Goal: Information Seeking & Learning: Learn about a topic

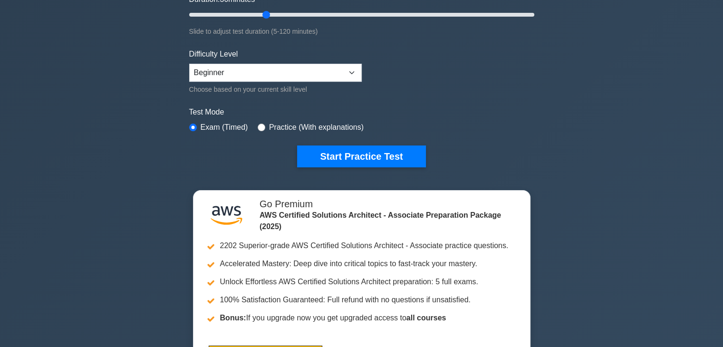
scroll to position [222, 0]
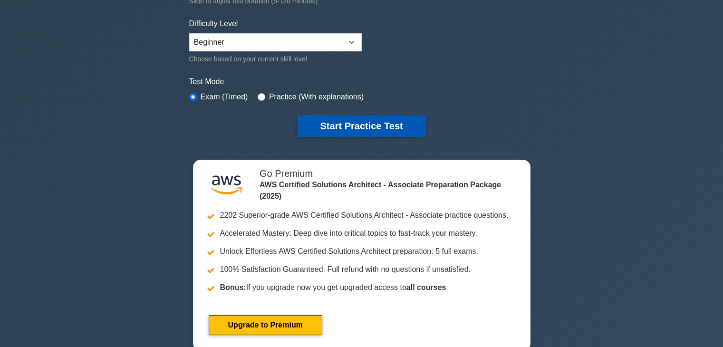
click at [315, 125] on button "Start Practice Test" at bounding box center [361, 126] width 128 height 22
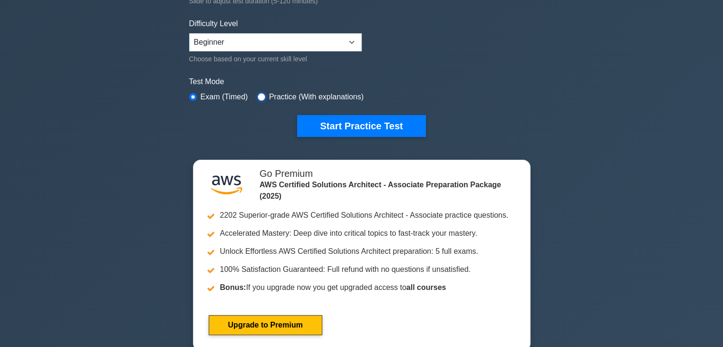
click at [261, 94] on input "radio" at bounding box center [262, 97] width 8 height 8
radio input "true"
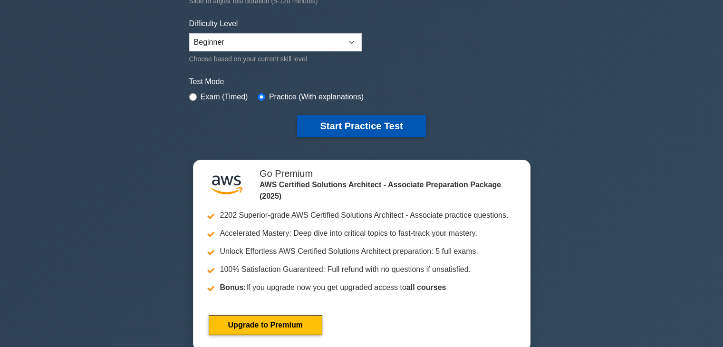
click at [315, 119] on button "Start Practice Test" at bounding box center [361, 126] width 128 height 22
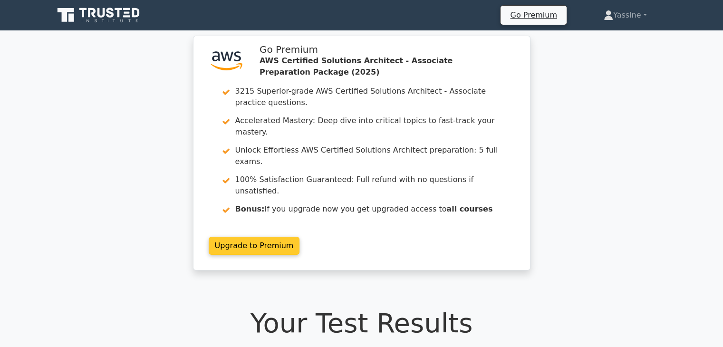
drag, startPoint x: 267, startPoint y: 175, endPoint x: 259, endPoint y: 165, distance: 13.6
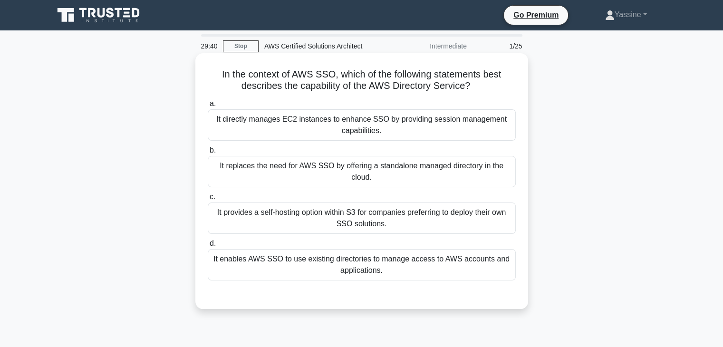
drag, startPoint x: 244, startPoint y: 210, endPoint x: 290, endPoint y: 214, distance: 46.3
click at [279, 214] on div "It provides a self-hosting option within S3 for companies preferring to deploy …" at bounding box center [362, 218] width 308 height 31
drag, startPoint x: 297, startPoint y: 214, endPoint x: 329, endPoint y: 216, distance: 31.9
click at [329, 216] on div "It provides a self-hosting option within S3 for companies preferring to deploy …" at bounding box center [362, 218] width 308 height 31
drag, startPoint x: 340, startPoint y: 215, endPoint x: 365, endPoint y: 217, distance: 24.8
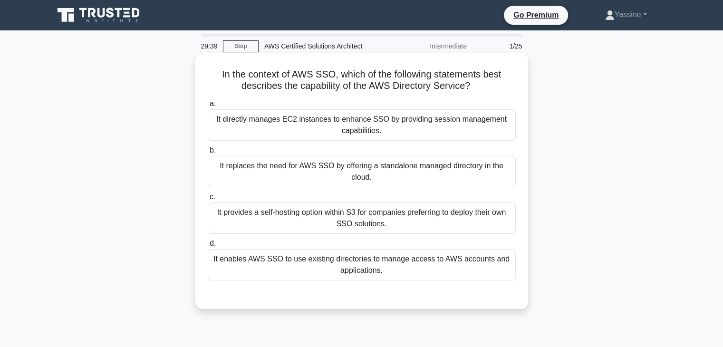
click at [365, 217] on div "It provides a self-hosting option within S3 for companies preferring to deploy …" at bounding box center [362, 218] width 308 height 31
drag, startPoint x: 391, startPoint y: 220, endPoint x: 445, endPoint y: 222, distance: 54.2
click at [432, 223] on div "It provides a self-hosting option within S3 for companies preferring to deploy …" at bounding box center [362, 218] width 308 height 31
click at [208, 200] on input "c. It provides a self-hosting option within S3 for companies preferring to depl…" at bounding box center [208, 197] width 0 height 6
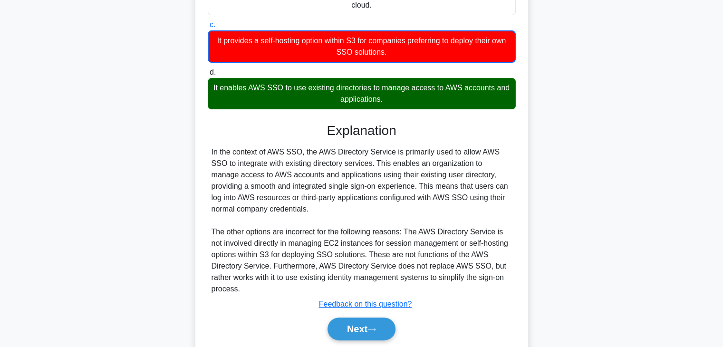
scroll to position [205, 0]
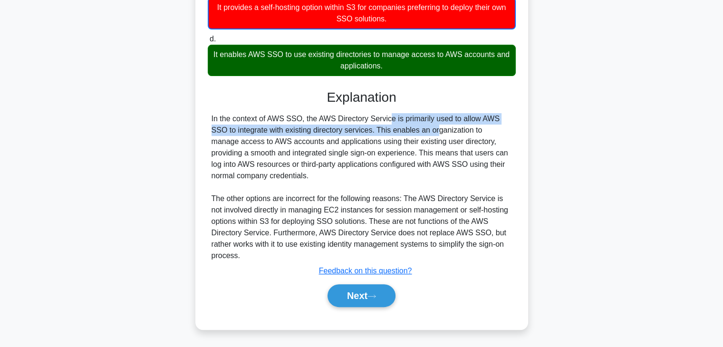
drag, startPoint x: 336, startPoint y: 124, endPoint x: 376, endPoint y: 126, distance: 40.0
click at [362, 125] on div "In the context of AWS SSO, the AWS Directory Service is primarily used to allow…" at bounding box center [362, 187] width 301 height 148
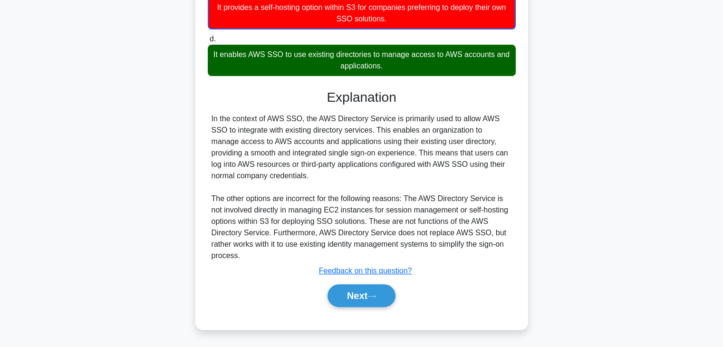
drag, startPoint x: 392, startPoint y: 125, endPoint x: 411, endPoint y: 114, distance: 22.1
click at [393, 124] on div "In the context of AWS SSO, the AWS Directory Service is primarily used to allow…" at bounding box center [362, 187] width 301 height 148
drag, startPoint x: 236, startPoint y: 140, endPoint x: 270, endPoint y: 144, distance: 34.0
click at [267, 144] on div "In the context of AWS SSO, the AWS Directory Service is primarily used to allow…" at bounding box center [362, 187] width 301 height 148
drag, startPoint x: 280, startPoint y: 144, endPoint x: 303, endPoint y: 143, distance: 23.8
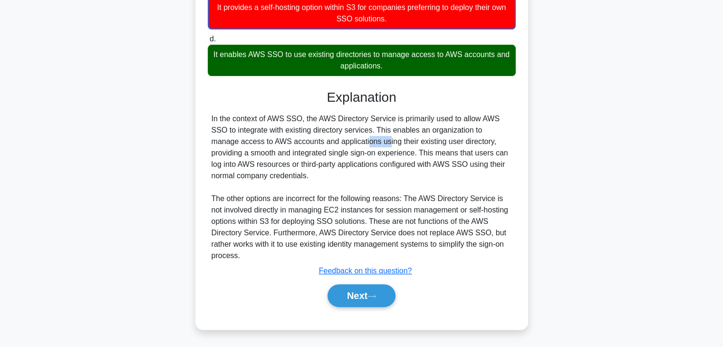
click at [303, 143] on div "In the context of AWS SSO, the AWS Directory Service is primarily used to allow…" at bounding box center [362, 187] width 301 height 148
drag, startPoint x: 316, startPoint y: 143, endPoint x: 335, endPoint y: 143, distance: 19.5
click at [333, 143] on div "In the context of AWS SSO, the AWS Directory Service is primarily used to allow…" at bounding box center [362, 187] width 301 height 148
drag, startPoint x: 341, startPoint y: 143, endPoint x: 362, endPoint y: 145, distance: 20.5
click at [361, 145] on div "In the context of AWS SSO, the AWS Directory Service is primarily used to allow…" at bounding box center [362, 187] width 301 height 148
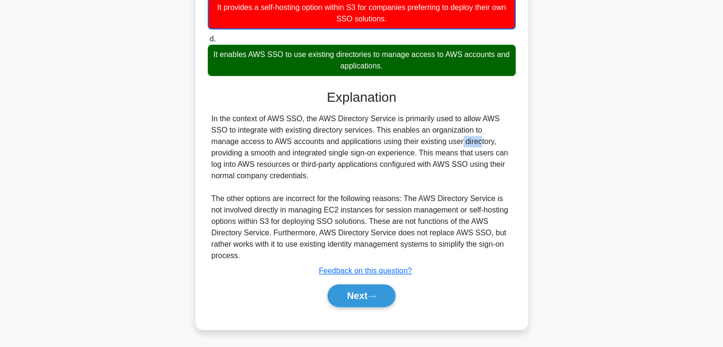
click at [397, 146] on div "In the context of AWS SSO, the AWS Directory Service is primarily used to allow…" at bounding box center [362, 187] width 301 height 148
drag, startPoint x: 274, startPoint y: 149, endPoint x: 306, endPoint y: 153, distance: 32.1
click at [306, 153] on div "In the context of AWS SSO, the AWS Directory Service is primarily used to allow…" at bounding box center [362, 187] width 301 height 148
click at [339, 156] on div "In the context of AWS SSO, the AWS Directory Service is primarily used to allow…" at bounding box center [362, 187] width 301 height 148
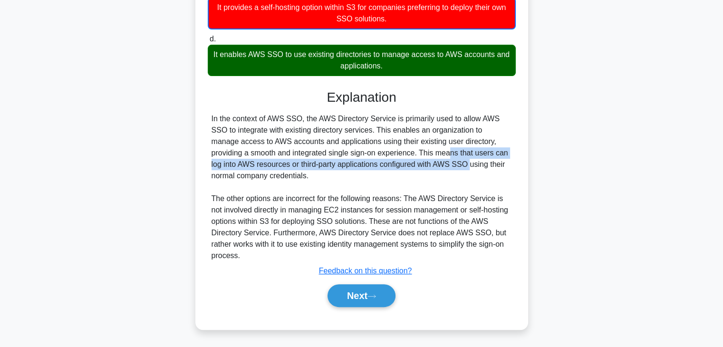
click at [363, 159] on div "In the context of AWS SSO, the AWS Directory Service is primarily used to allow…" at bounding box center [362, 187] width 301 height 148
drag, startPoint x: 299, startPoint y: 166, endPoint x: 274, endPoint y: 179, distance: 28.3
click at [299, 166] on div "In the context of AWS SSO, the AWS Directory Service is primarily used to allow…" at bounding box center [362, 187] width 301 height 148
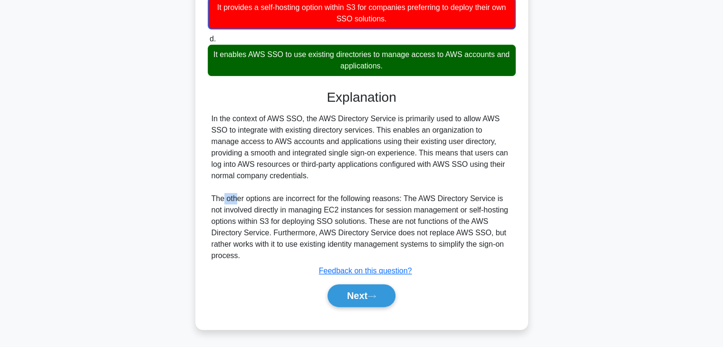
drag, startPoint x: 223, startPoint y: 193, endPoint x: 251, endPoint y: 196, distance: 28.3
click at [239, 196] on div "In the context of AWS SSO, the AWS Directory Service is primarily used to allow…" at bounding box center [362, 187] width 301 height 148
drag, startPoint x: 274, startPoint y: 200, endPoint x: 293, endPoint y: 201, distance: 19.1
click at [292, 201] on div "In the context of AWS SSO, the AWS Directory Service is primarily used to allow…" at bounding box center [362, 187] width 301 height 148
click at [307, 201] on div "In the context of AWS SSO, the AWS Directory Service is primarily used to allow…" at bounding box center [362, 187] width 301 height 148
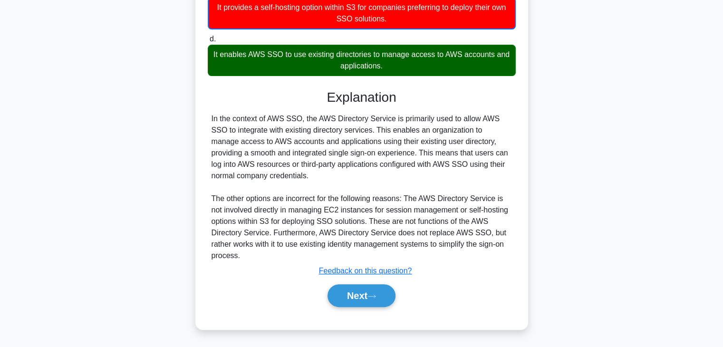
drag, startPoint x: 326, startPoint y: 202, endPoint x: 349, endPoint y: 202, distance: 23.3
click at [331, 202] on div "In the context of AWS SSO, the AWS Directory Service is primarily used to allow…" at bounding box center [362, 187] width 301 height 148
drag, startPoint x: 349, startPoint y: 202, endPoint x: 368, endPoint y: 199, distance: 18.8
click at [359, 201] on div "In the context of AWS SSO, the AWS Directory Service is primarily used to allow…" at bounding box center [362, 187] width 301 height 148
drag, startPoint x: 375, startPoint y: 199, endPoint x: 389, endPoint y: 198, distance: 14.7
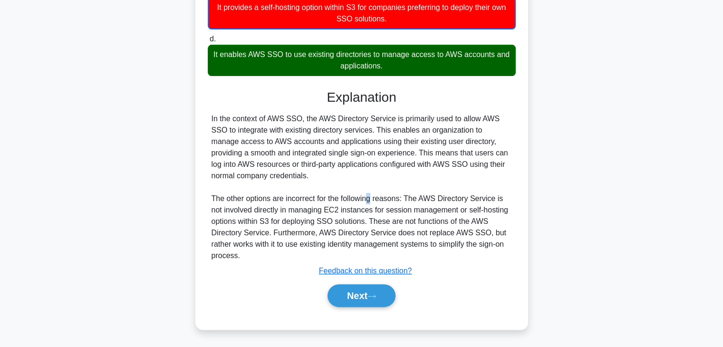
click at [385, 199] on div "In the context of AWS SSO, the AWS Directory Service is primarily used to allow…" at bounding box center [362, 187] width 301 height 148
drag, startPoint x: 442, startPoint y: 198, endPoint x: 472, endPoint y: 196, distance: 30.5
click at [451, 196] on div "In the context of AWS SSO, the AWS Directory Service is primarily used to allow…" at bounding box center [362, 187] width 301 height 148
drag, startPoint x: 484, startPoint y: 197, endPoint x: 407, endPoint y: 196, distance: 77.0
click at [484, 197] on div "In the context of AWS SSO, the AWS Directory Service is primarily used to allow…" at bounding box center [362, 187] width 301 height 148
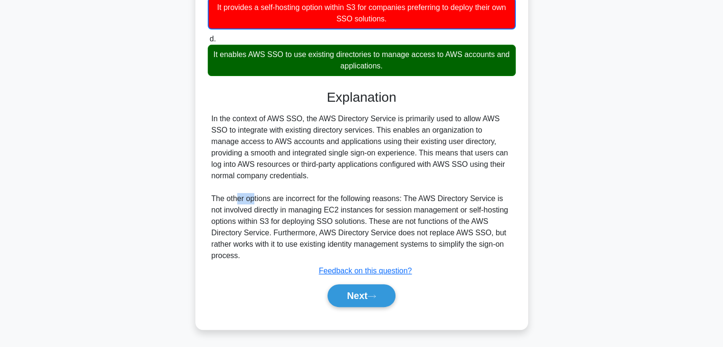
drag, startPoint x: 236, startPoint y: 201, endPoint x: 278, endPoint y: 205, distance: 42.1
click at [255, 203] on div "In the context of AWS SSO, the AWS Directory Service is primarily used to allow…" at bounding box center [362, 187] width 301 height 148
drag, startPoint x: 329, startPoint y: 214, endPoint x: 379, endPoint y: 216, distance: 50.4
click at [339, 214] on div "In the context of AWS SSO, the AWS Directory Service is primarily used to allow…" at bounding box center [362, 187] width 301 height 148
drag, startPoint x: 379, startPoint y: 216, endPoint x: 388, endPoint y: 216, distance: 8.6
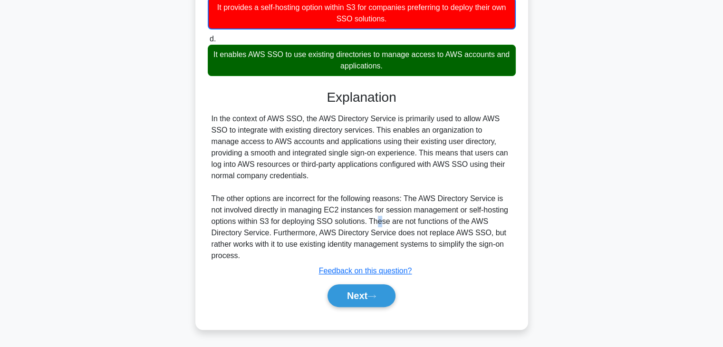
click at [387, 216] on div "In the context of AWS SSO, the AWS Directory Service is primarily used to allow…" at bounding box center [362, 187] width 301 height 148
click at [429, 219] on div "In the context of AWS SSO, the AWS Directory Service is primarily used to allow…" at bounding box center [362, 187] width 301 height 148
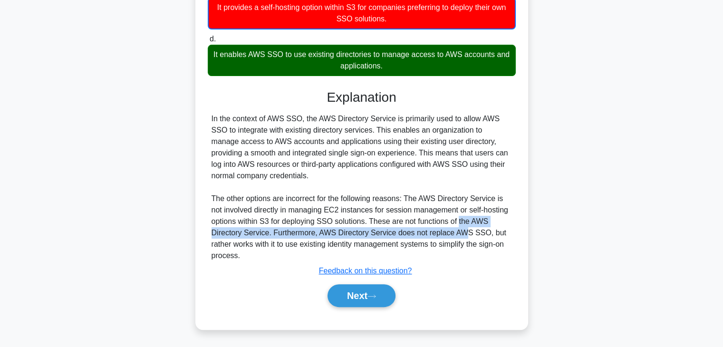
click at [463, 230] on div "In the context of AWS SSO, the AWS Directory Service is primarily used to allow…" at bounding box center [362, 187] width 301 height 148
click at [380, 289] on button "Next" at bounding box center [362, 295] width 68 height 23
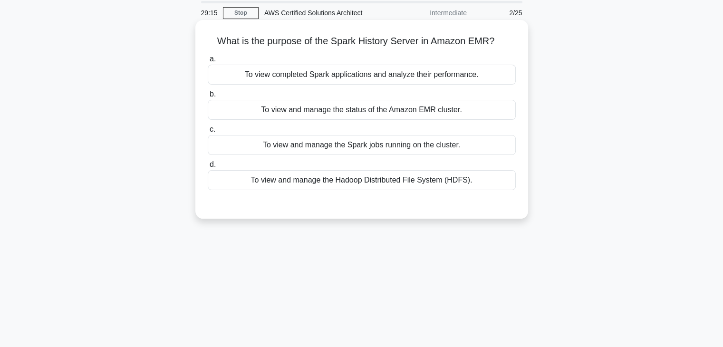
scroll to position [0, 0]
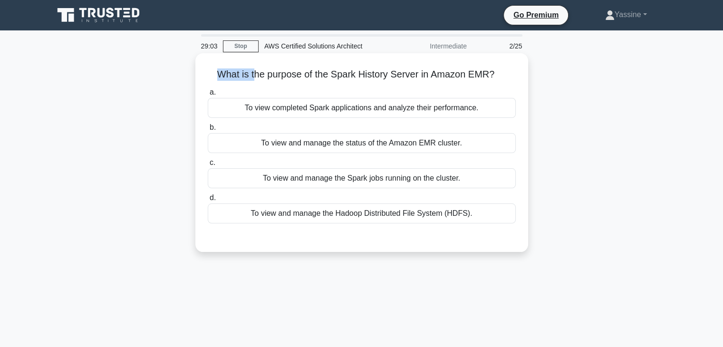
drag, startPoint x: 214, startPoint y: 71, endPoint x: 253, endPoint y: 76, distance: 39.8
click at [253, 76] on h5 "What is the purpose of the Spark History Server in Amazon EMR? .spinner_0XTQ{tr…" at bounding box center [362, 74] width 310 height 12
drag, startPoint x: 280, startPoint y: 77, endPoint x: 303, endPoint y: 78, distance: 23.8
click at [303, 78] on h5 "What is the purpose of the Spark History Server in Amazon EMR? .spinner_0XTQ{tr…" at bounding box center [362, 74] width 310 height 12
drag, startPoint x: 333, startPoint y: 78, endPoint x: 417, endPoint y: 82, distance: 83.3
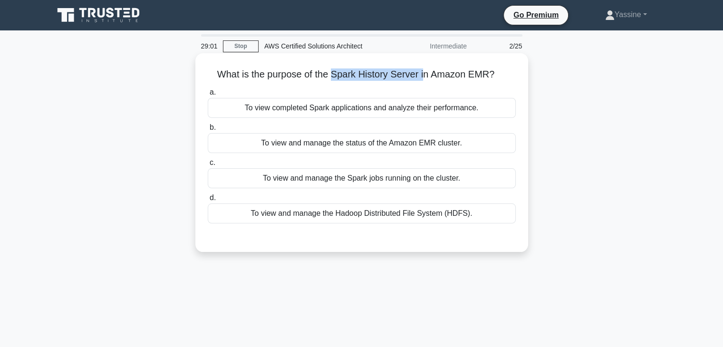
click at [425, 81] on h5 "What is the purpose of the Spark History Server in Amazon EMR? .spinner_0XTQ{tr…" at bounding box center [362, 74] width 310 height 12
click at [247, 75] on h5 "What is the purpose of the Spark History Server in Amazon EMR? .spinner_0XTQ{tr…" at bounding box center [362, 74] width 310 height 12
drag, startPoint x: 219, startPoint y: 73, endPoint x: 236, endPoint y: 73, distance: 16.6
click at [235, 74] on h5 "What is the purpose of the Spark History Server in Amazon EMR? .spinner_0XTQ{tr…" at bounding box center [362, 74] width 310 height 12
drag, startPoint x: 259, startPoint y: 75, endPoint x: 285, endPoint y: 75, distance: 26.6
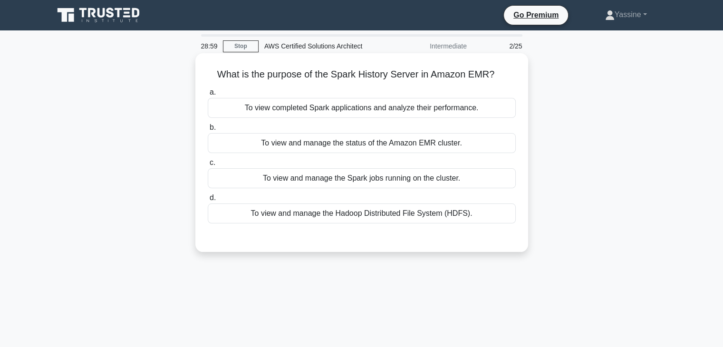
click at [271, 75] on h5 "What is the purpose of the Spark History Server in Amazon EMR? .spinner_0XTQ{tr…" at bounding box center [362, 74] width 310 height 12
click at [292, 77] on h5 "What is the purpose of the Spark History Server in Amazon EMR? .spinner_0XTQ{tr…" at bounding box center [362, 74] width 310 height 12
drag, startPoint x: 320, startPoint y: 80, endPoint x: 364, endPoint y: 80, distance: 43.3
click at [358, 80] on h5 "What is the purpose of the Spark History Server in Amazon EMR? .spinner_0XTQ{tr…" at bounding box center [362, 74] width 310 height 12
click at [415, 80] on h5 "What is the purpose of the Spark History Server in Amazon EMR? .spinner_0XTQ{tr…" at bounding box center [362, 74] width 310 height 12
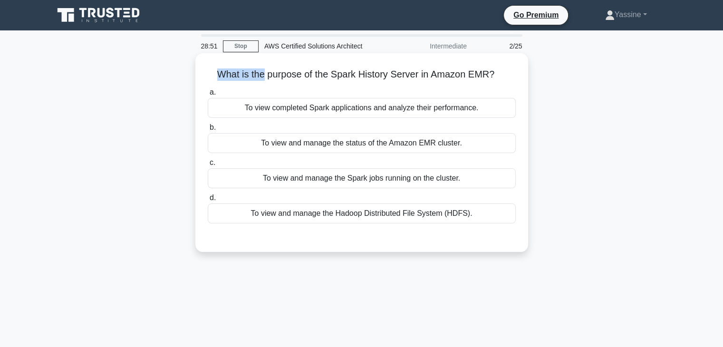
drag, startPoint x: 215, startPoint y: 71, endPoint x: 262, endPoint y: 76, distance: 47.3
click at [262, 76] on h5 "What is the purpose of the Spark History Server in Amazon EMR? .spinner_0XTQ{tr…" at bounding box center [362, 74] width 310 height 12
drag, startPoint x: 293, startPoint y: 75, endPoint x: 337, endPoint y: 73, distance: 43.3
click at [337, 73] on h5 "What is the purpose of the Spark History Server in Amazon EMR? .spinner_0XTQ{tr…" at bounding box center [362, 74] width 310 height 12
drag
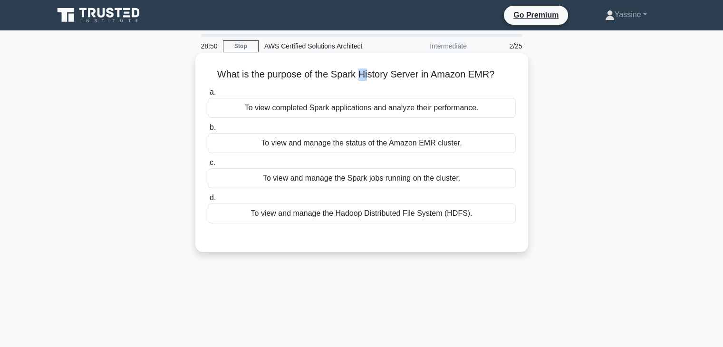
click at [374, 77] on h5 "What is the purpose of the Spark History Server in Amazon EMR? .spinner_0XTQ{tr…" at bounding box center [362, 74] width 310 height 12
click at [410, 79] on h5 "What is the purpose of the Spark History Server in Amazon EMR? .spinner_0XTQ{tr…" at bounding box center [362, 74] width 310 height 12
click at [449, 79] on h5 "What is the purpose of the Spark History Server in Amazon EMR? .spinner_0XTQ{tr…" at bounding box center [362, 74] width 310 height 12
click at [264, 78] on h5 "What is the purpose of the Spark History Server in Amazon EMR? .spinner_0XTQ{tr…" at bounding box center [362, 74] width 310 height 12
click at [307, 77] on h5 "What is the purpose of the Spark History Server in Amazon EMR? .spinner_0XTQ{tr…" at bounding box center [362, 74] width 310 height 12
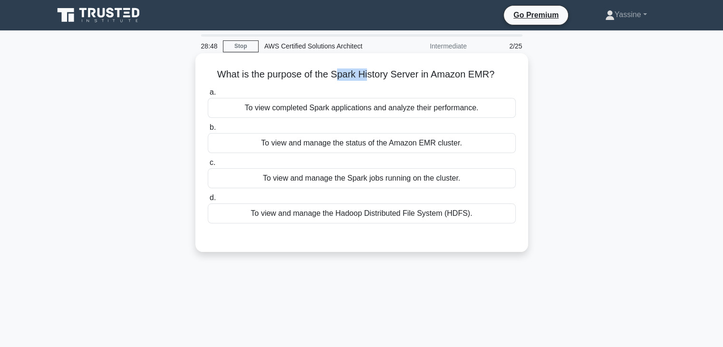
click at [372, 73] on h5 "What is the purpose of the Spark History Server in Amazon EMR? .spinner_0XTQ{tr…" at bounding box center [362, 74] width 310 height 12
click at [460, 71] on h5 "What is the purpose of the Spark History Server in Amazon EMR? .spinner_0XTQ{tr…" at bounding box center [362, 74] width 310 height 12
click at [253, 82] on div "What is the purpose of the Spark History Server in Amazon EMR? .spinner_0XTQ{tr…" at bounding box center [361, 152] width 325 height 191
click at [415, 148] on div "To view and manage the status of the Amazon EMR cluster." at bounding box center [362, 143] width 308 height 20
click at [208, 131] on input "b. To view and manage the status of the Amazon EMR cluster." at bounding box center [208, 128] width 0 height 6
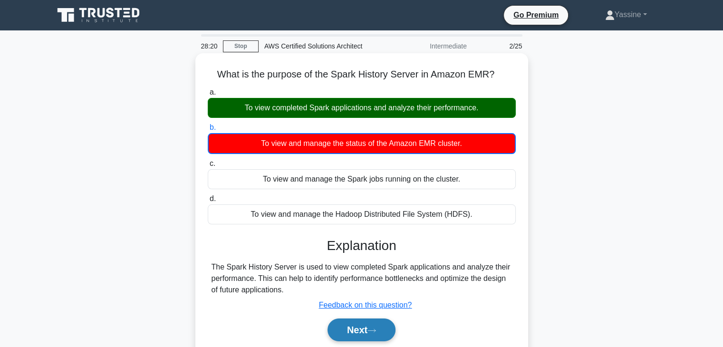
click at [379, 324] on button "Next" at bounding box center [362, 330] width 68 height 23
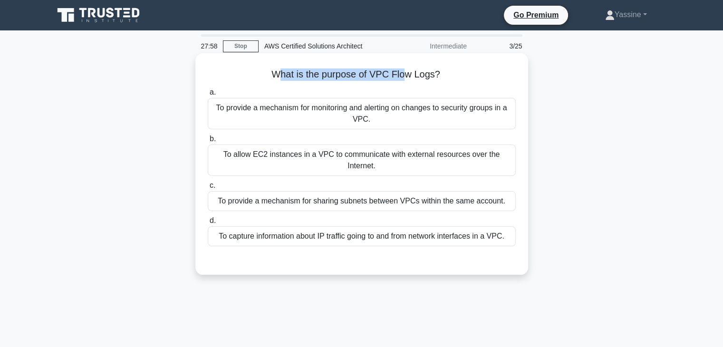
drag, startPoint x: 295, startPoint y: 77, endPoint x: 406, endPoint y: 75, distance: 111.3
click at [406, 75] on h5 "What is the purpose of VPC Flow Logs? .spinner_0XTQ{transform-origin:center;ani…" at bounding box center [362, 74] width 310 height 12
click at [437, 73] on h5 "What is the purpose of VPC Flow Logs? .spinner_0XTQ{transform-origin:center;ani…" at bounding box center [362, 74] width 310 height 12
click at [264, 153] on div "To allow EC2 instances in a VPC to communicate with external resources over the…" at bounding box center [362, 160] width 308 height 31
click at [208, 142] on input "b. To allow EC2 instances in a VPC to communicate with external resources over …" at bounding box center [208, 139] width 0 height 6
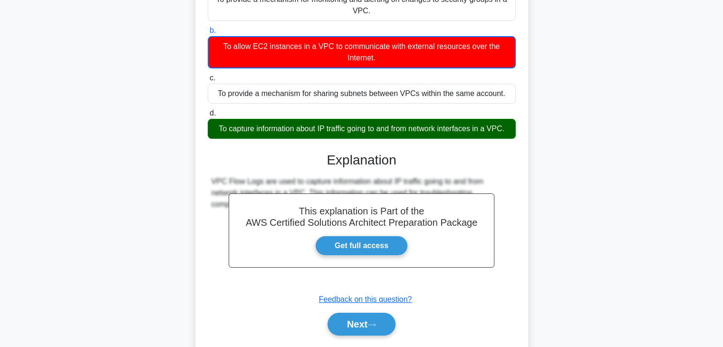
scroll to position [167, 0]
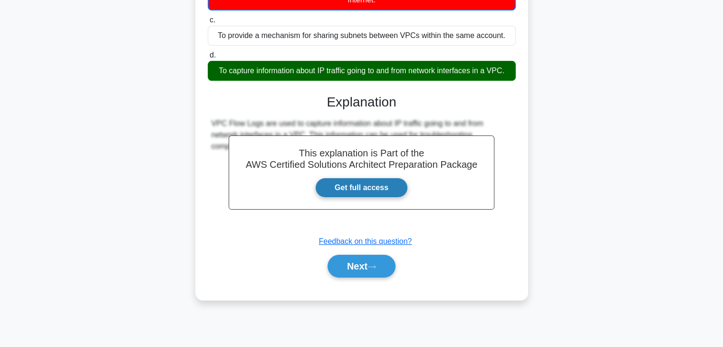
click at [343, 194] on link "Get full access" at bounding box center [361, 188] width 93 height 20
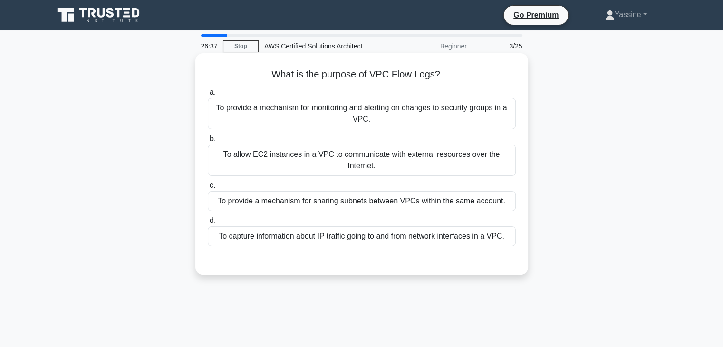
click at [373, 229] on div "To capture information about IP traffic going to and from network interfaces in…" at bounding box center [362, 236] width 308 height 20
click at [208, 224] on input "d. To capture information about IP traffic going to and from network interfaces…" at bounding box center [208, 221] width 0 height 6
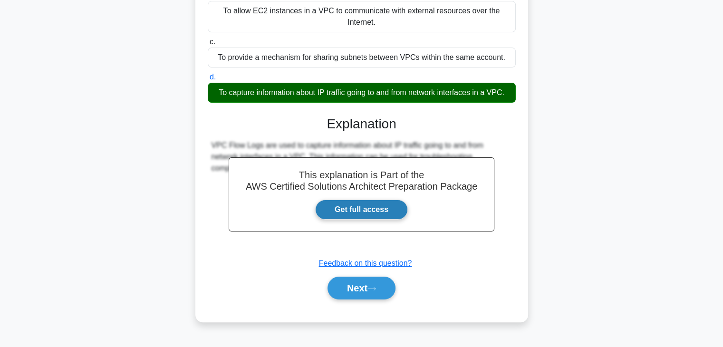
scroll to position [167, 0]
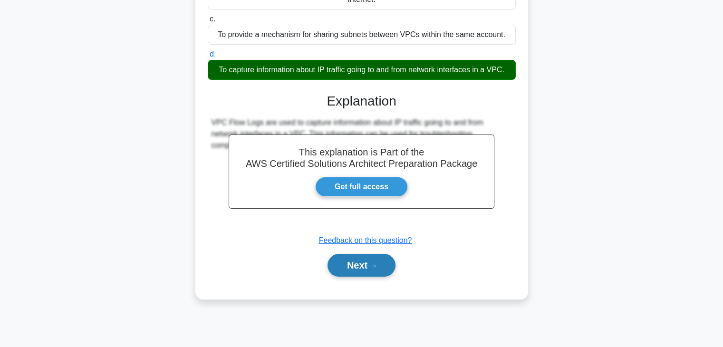
click at [359, 259] on button "Next" at bounding box center [362, 265] width 68 height 23
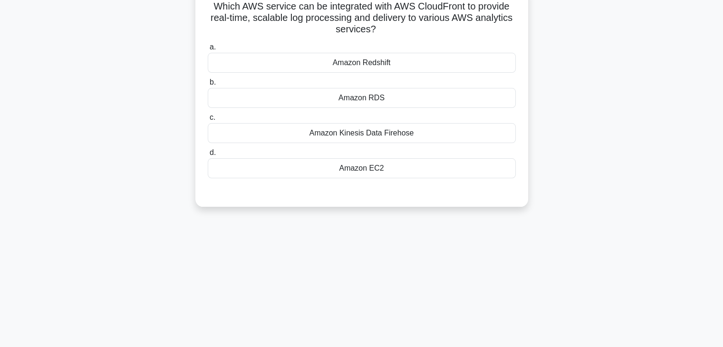
scroll to position [0, 0]
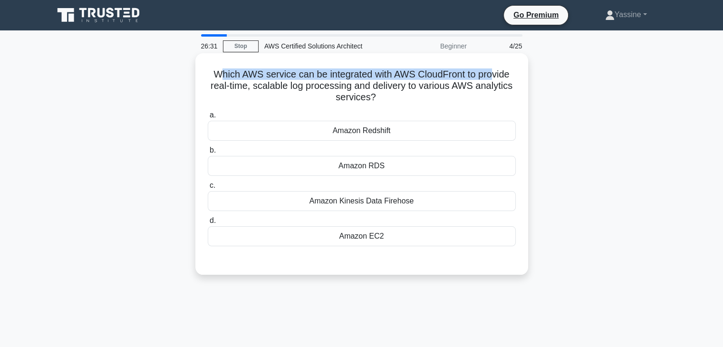
drag, startPoint x: 217, startPoint y: 70, endPoint x: 495, endPoint y: 75, distance: 277.7
click at [495, 75] on h5 "Which AWS service can be integrated with AWS CloudFront to provide real-time, s…" at bounding box center [362, 85] width 310 height 35
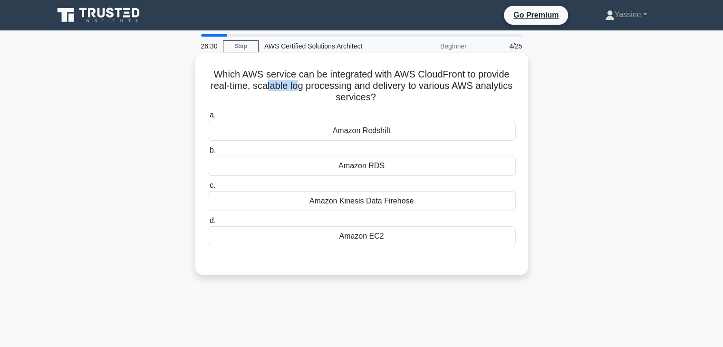
drag, startPoint x: 265, startPoint y: 86, endPoint x: 297, endPoint y: 89, distance: 32.0
click at [297, 89] on h5 "Which AWS service can be integrated with AWS CloudFront to provide real-time, s…" at bounding box center [362, 85] width 310 height 35
drag, startPoint x: 324, startPoint y: 90, endPoint x: 374, endPoint y: 95, distance: 49.6
click at [363, 91] on h5 "Which AWS service can be integrated with AWS CloudFront to provide real-time, s…" at bounding box center [362, 85] width 310 height 35
click at [361, 88] on h5 "Which AWS service can be integrated with AWS CloudFront to provide real-time, s…" at bounding box center [362, 85] width 310 height 35
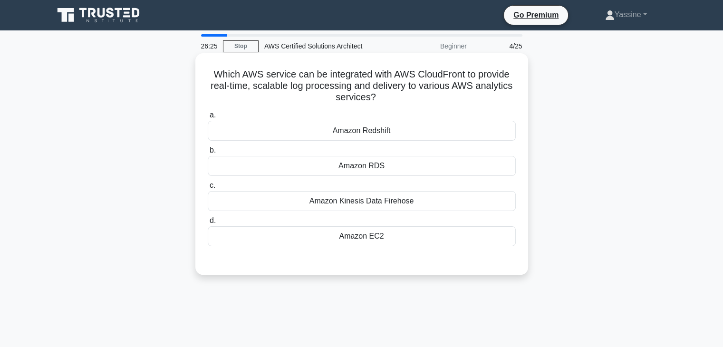
drag, startPoint x: 262, startPoint y: 81, endPoint x: 390, endPoint y: 103, distance: 129.2
click at [391, 102] on h5 "Which AWS service can be integrated with AWS CloudFront to provide real-time, s…" at bounding box center [362, 85] width 310 height 35
click at [374, 171] on div "Amazon RDS" at bounding box center [362, 166] width 308 height 20
click at [208, 154] on input "b. Amazon RDS" at bounding box center [208, 150] width 0 height 6
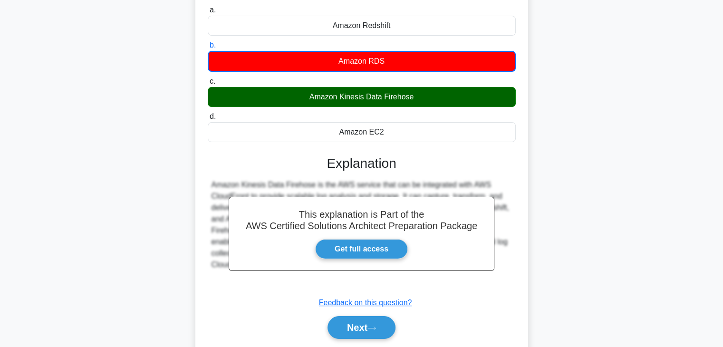
scroll to position [167, 0]
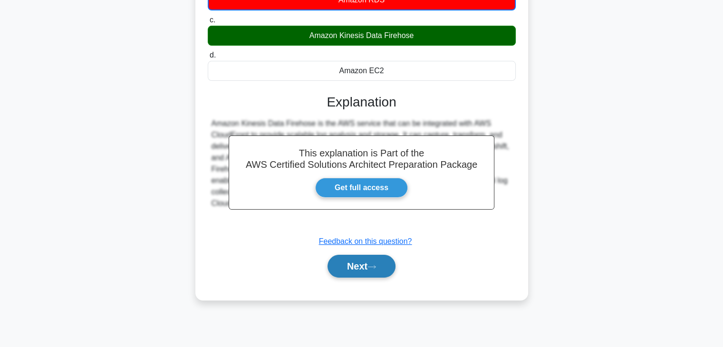
click at [364, 261] on button "Next" at bounding box center [362, 266] width 68 height 23
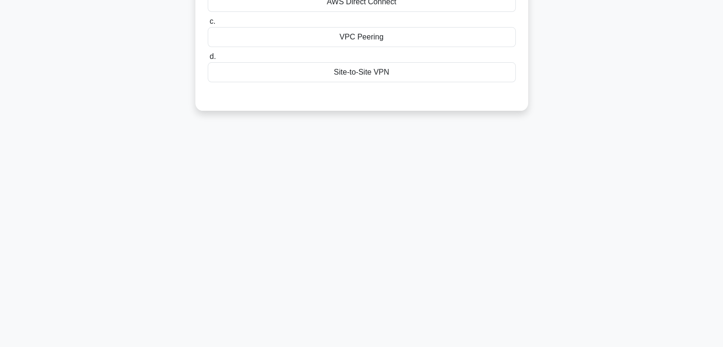
scroll to position [0, 0]
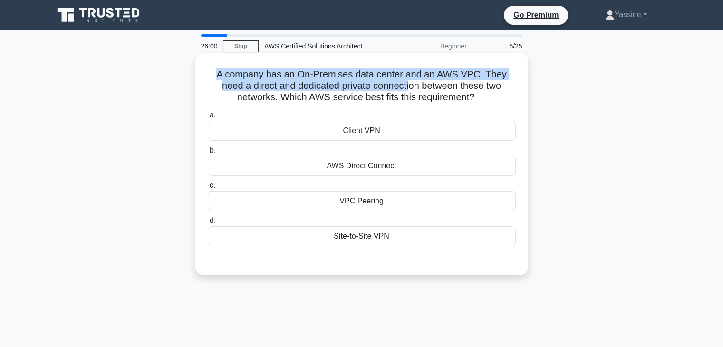
drag, startPoint x: 219, startPoint y: 71, endPoint x: 409, endPoint y: 81, distance: 190.5
click at [409, 81] on h5 "A company has an On-Premises data center and an AWS VPC. They need a direct and…" at bounding box center [362, 85] width 310 height 35
click at [335, 79] on h5 "A company has an On-Premises data center and an AWS VPC. They need a direct and…" at bounding box center [362, 85] width 310 height 35
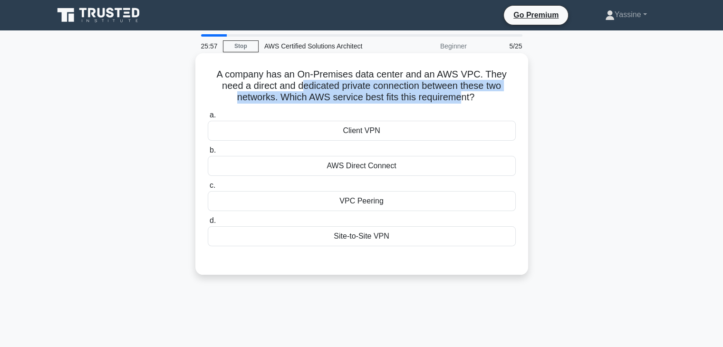
drag, startPoint x: 305, startPoint y: 86, endPoint x: 463, endPoint y: 97, distance: 158.2
click at [463, 97] on h5 "A company has an On-Premises data center and an AWS VPC. They need a direct and…" at bounding box center [362, 85] width 310 height 35
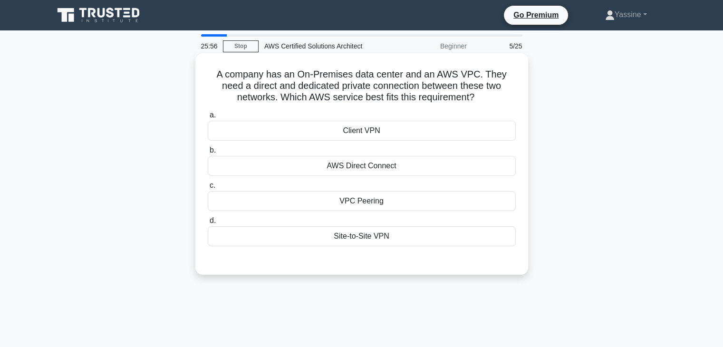
drag, startPoint x: 281, startPoint y: 79, endPoint x: 260, endPoint y: 77, distance: 21.1
click at [280, 79] on h5 "A company has an On-Premises data center and an AWS VPC. They need a direct and…" at bounding box center [362, 85] width 310 height 35
drag, startPoint x: 230, startPoint y: 71, endPoint x: 317, endPoint y: 75, distance: 87.6
click at [317, 75] on h5 "A company has an On-Premises data center and an AWS VPC. They need a direct and…" at bounding box center [362, 85] width 310 height 35
drag, startPoint x: 329, startPoint y: 75, endPoint x: 365, endPoint y: 78, distance: 36.3
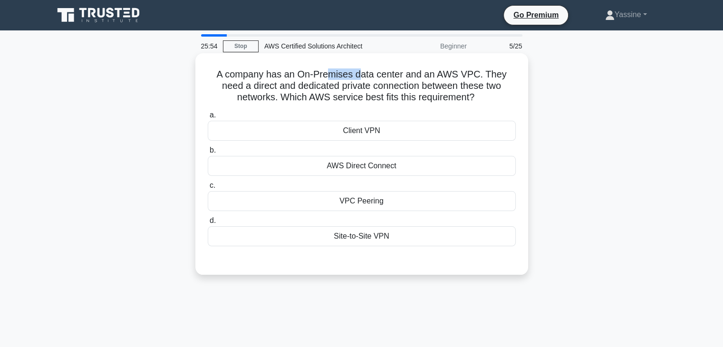
click at [361, 78] on h5 "A company has an On-Premises data center and an AWS VPC. They need a direct and…" at bounding box center [362, 85] width 310 height 35
drag, startPoint x: 401, startPoint y: 80, endPoint x: 407, endPoint y: 79, distance: 5.9
click at [405, 80] on h5 "A company has an On-Premises data center and an AWS VPC. They need a direct and…" at bounding box center [362, 85] width 310 height 35
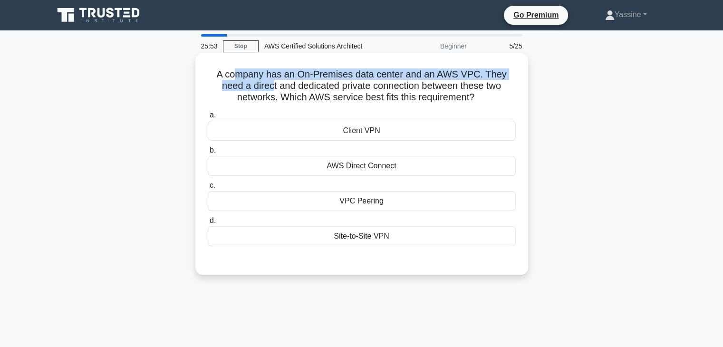
drag, startPoint x: 234, startPoint y: 80, endPoint x: 273, endPoint y: 87, distance: 40.1
click at [270, 87] on h5 "A company has an On-Premises data center and an AWS VPC. They need a direct and…" at bounding box center [362, 85] width 310 height 35
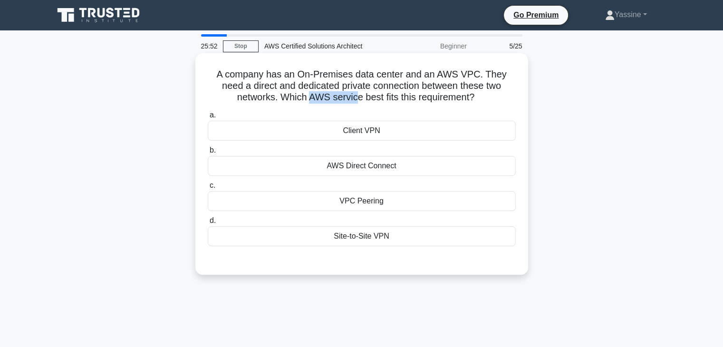
drag, startPoint x: 309, startPoint y: 95, endPoint x: 376, endPoint y: 97, distance: 67.1
click at [361, 95] on h5 "A company has an On-Premises data center and an AWS VPC. They need a direct and…" at bounding box center [362, 85] width 310 height 35
click at [299, 88] on h5 "A company has an On-Premises data center and an AWS VPC. They need a direct and…" at bounding box center [362, 85] width 310 height 35
click at [358, 140] on div "Client VPN" at bounding box center [362, 131] width 308 height 20
click at [208, 118] on input "a. Client VPN" at bounding box center [208, 115] width 0 height 6
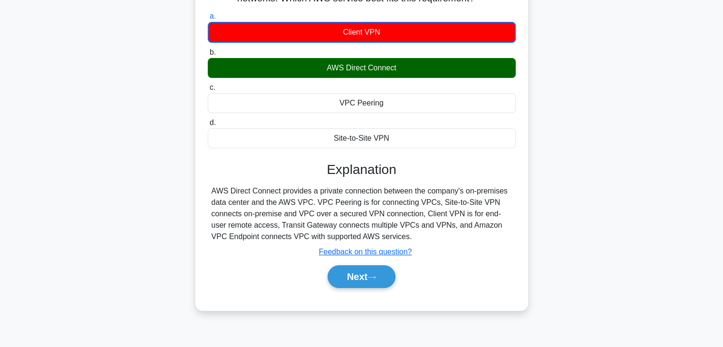
scroll to position [111, 0]
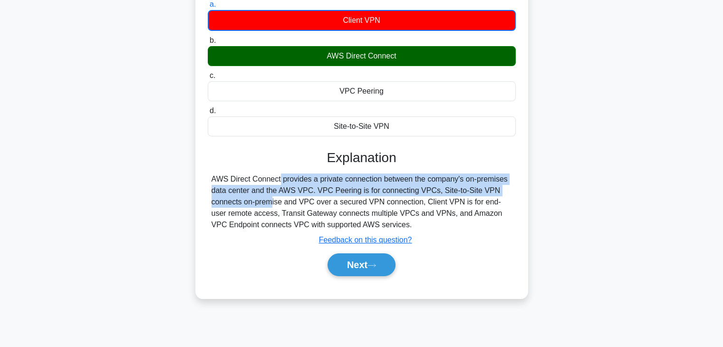
drag, startPoint x: 217, startPoint y: 177, endPoint x: 306, endPoint y: 186, distance: 89.4
click at [468, 187] on div "AWS Direct Connect provides a private connection between the company's on-premi…" at bounding box center [362, 202] width 301 height 57
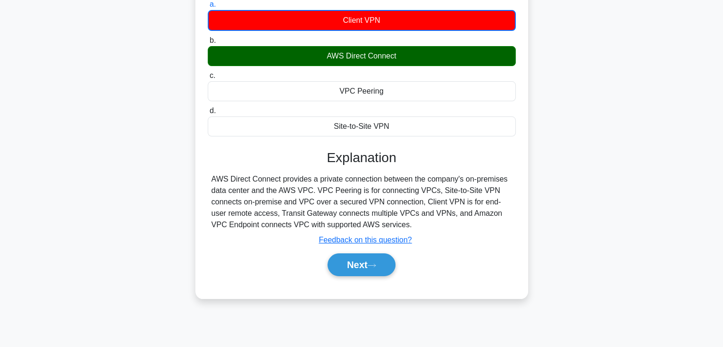
drag, startPoint x: 282, startPoint y: 198, endPoint x: 264, endPoint y: 198, distance: 17.6
click at [282, 198] on div "AWS Direct Connect provides a private connection between the company's on-premi…" at bounding box center [362, 202] width 301 height 57
drag, startPoint x: 264, startPoint y: 198, endPoint x: 308, endPoint y: 202, distance: 44.3
click at [308, 202] on div "AWS Direct Connect provides a private connection between the company's on-premi…" at bounding box center [362, 202] width 301 height 57
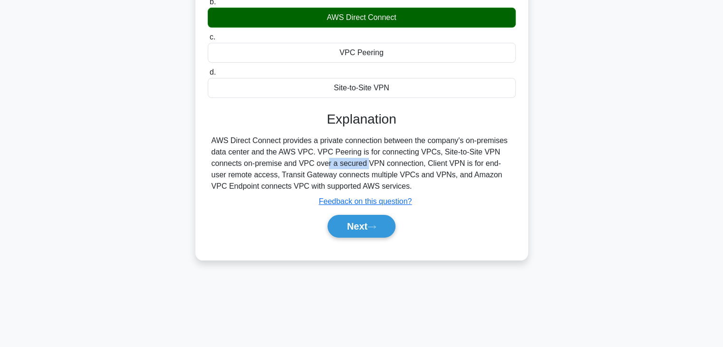
scroll to position [167, 0]
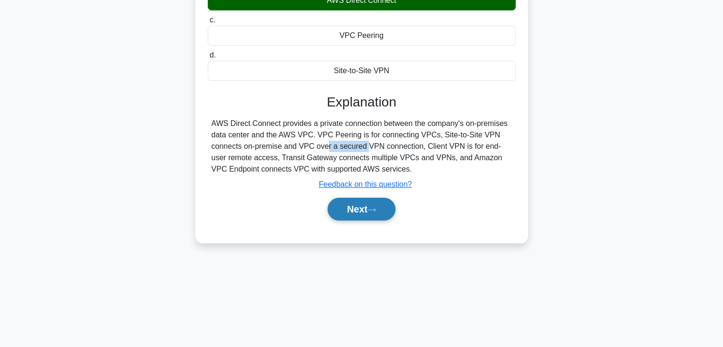
click at [352, 206] on button "Next" at bounding box center [362, 209] width 68 height 23
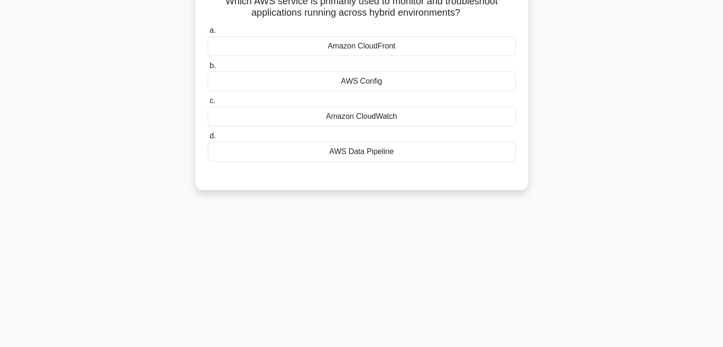
scroll to position [0, 0]
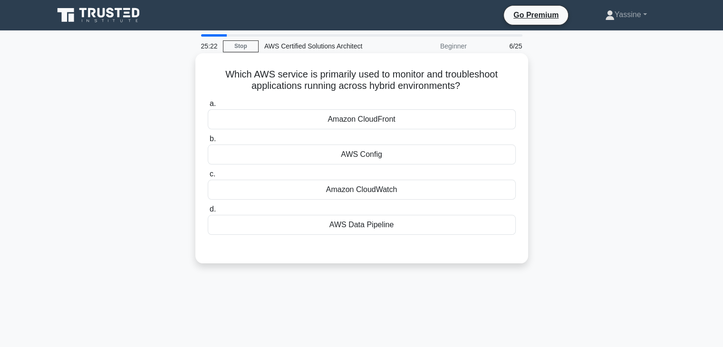
drag, startPoint x: 223, startPoint y: 71, endPoint x: 430, endPoint y: 101, distance: 209.5
click at [468, 90] on h5 "Which AWS service is primarily used to monitor and troubleshoot applications ru…" at bounding box center [362, 80] width 310 height 24
click at [348, 101] on label "a. Amazon CloudFront" at bounding box center [362, 113] width 308 height 31
click at [208, 101] on input "a. Amazon CloudFront" at bounding box center [208, 104] width 0 height 6
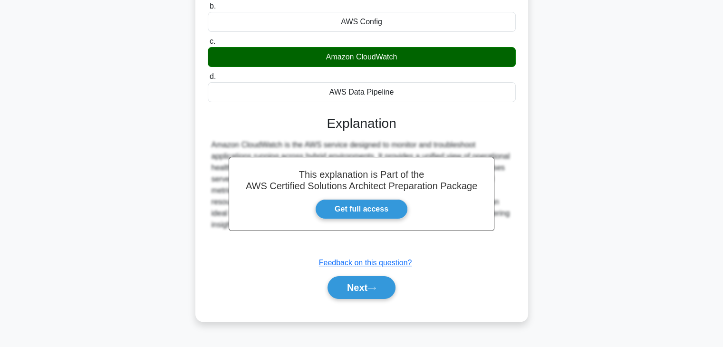
scroll to position [167, 0]
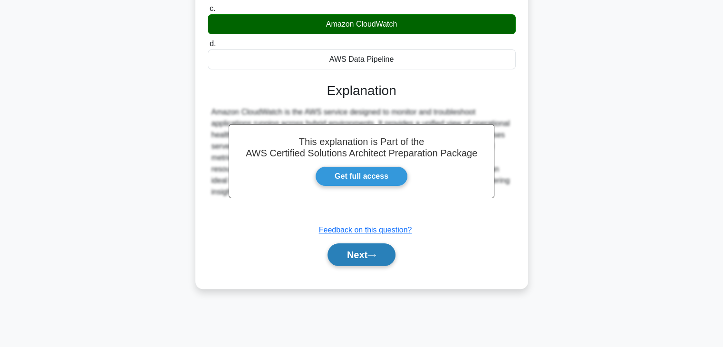
drag, startPoint x: 354, startPoint y: 240, endPoint x: 354, endPoint y: 252, distance: 11.4
click at [354, 252] on div "Next" at bounding box center [362, 255] width 308 height 30
click at [354, 252] on button "Next" at bounding box center [362, 254] width 68 height 23
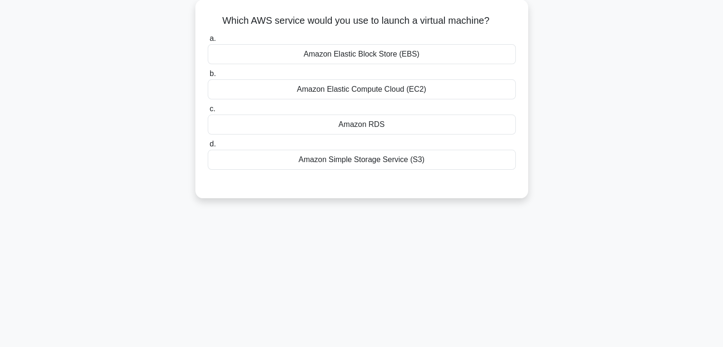
scroll to position [0, 0]
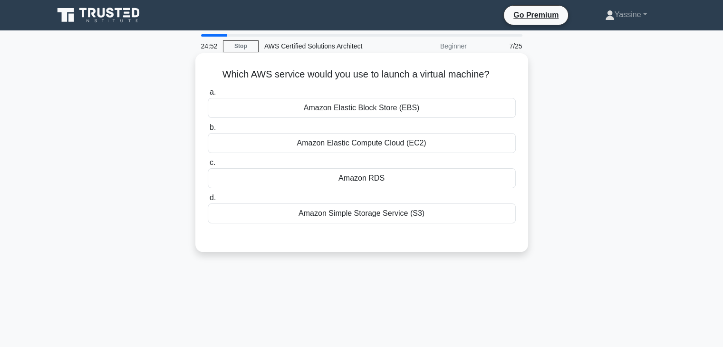
click at [373, 110] on div "Amazon Elastic Block Store (EBS)" at bounding box center [362, 108] width 308 height 20
click at [208, 96] on input "a. Amazon Elastic Block Store (EBS)" at bounding box center [208, 92] width 0 height 6
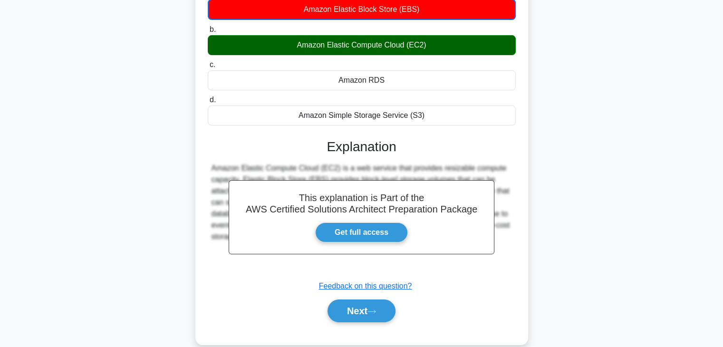
scroll to position [111, 0]
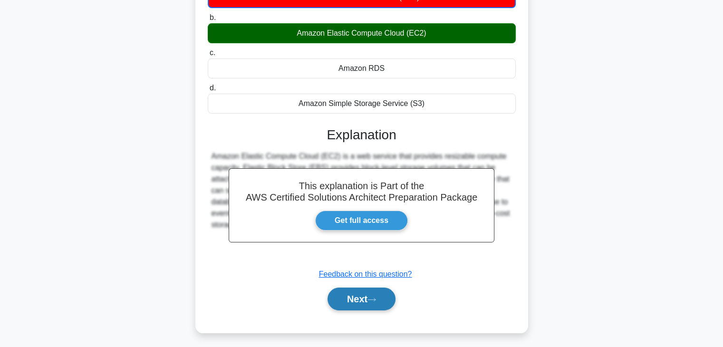
click at [370, 288] on button "Next" at bounding box center [362, 299] width 68 height 23
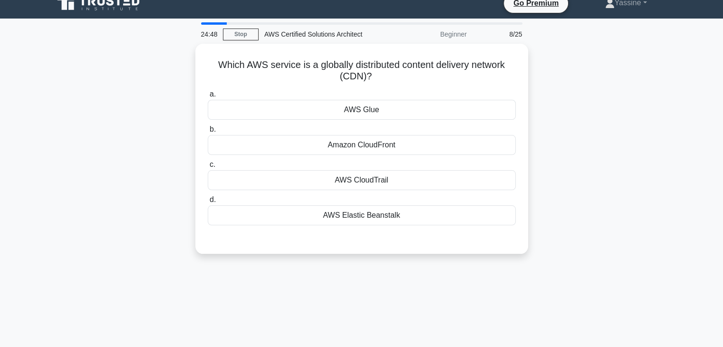
scroll to position [0, 0]
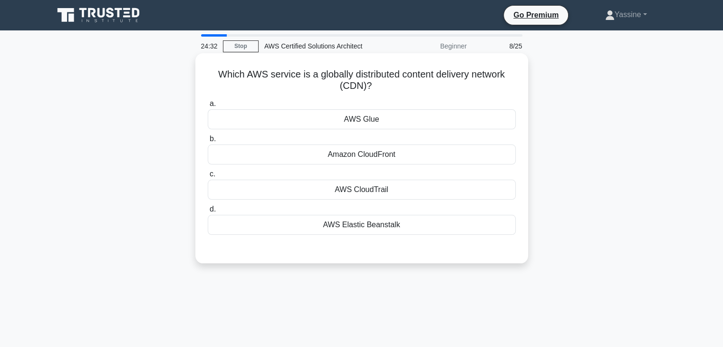
click at [367, 156] on div "Amazon CloudFront" at bounding box center [362, 155] width 308 height 20
click at [208, 142] on input "b. Amazon CloudFront" at bounding box center [208, 139] width 0 height 6
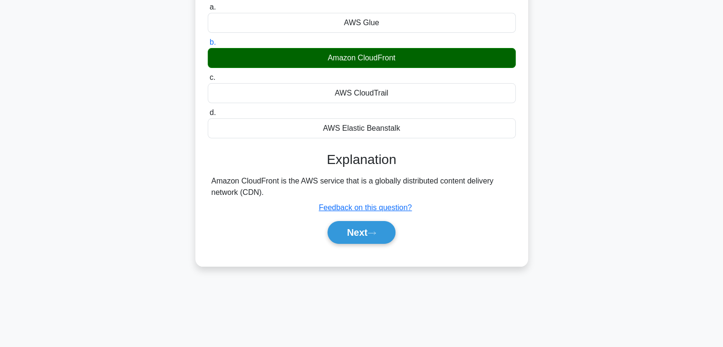
scroll to position [111, 0]
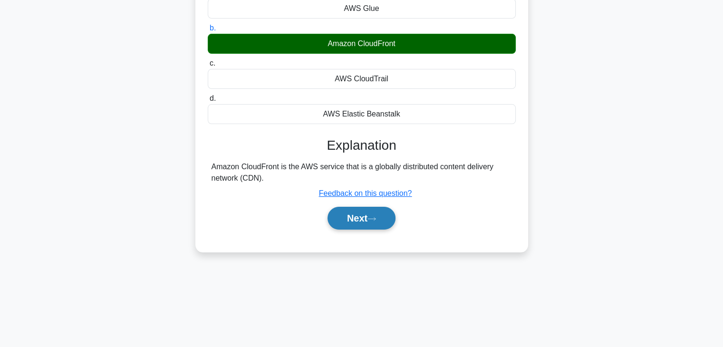
click at [379, 223] on button "Next" at bounding box center [362, 218] width 68 height 23
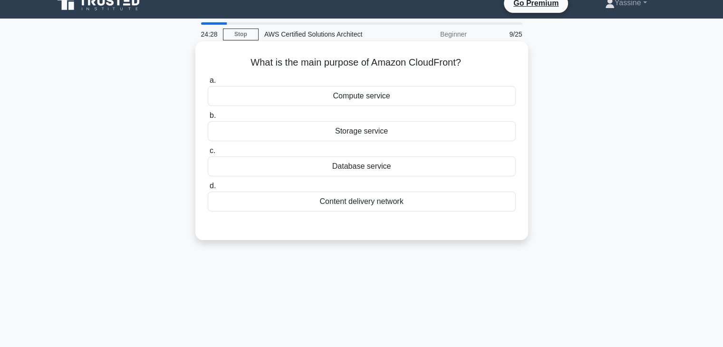
scroll to position [0, 0]
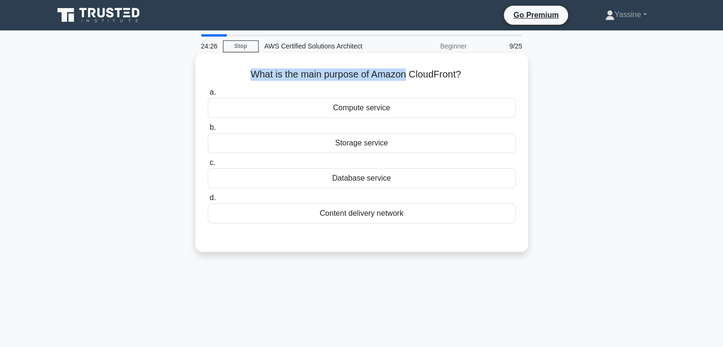
drag, startPoint x: 244, startPoint y: 80, endPoint x: 372, endPoint y: 94, distance: 128.7
click at [409, 80] on h5 "What is the main purpose of Amazon CloudFront? .spinner_0XTQ{transform-origin:c…" at bounding box center [362, 74] width 310 height 12
drag, startPoint x: 326, startPoint y: 107, endPoint x: 405, endPoint y: 114, distance: 78.8
click at [405, 114] on div "Compute service" at bounding box center [362, 108] width 308 height 20
drag, startPoint x: 333, startPoint y: 143, endPoint x: 404, endPoint y: 152, distance: 71.4
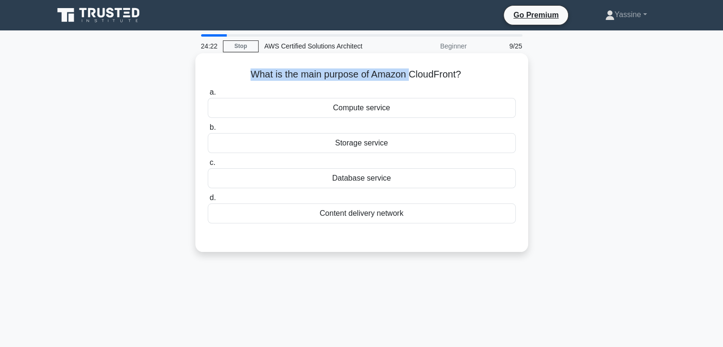
click at [404, 152] on div "Storage service" at bounding box center [362, 143] width 308 height 20
click at [320, 215] on div "Content delivery network" at bounding box center [362, 214] width 308 height 20
click at [208, 201] on input "d. Content delivery network" at bounding box center [208, 198] width 0 height 6
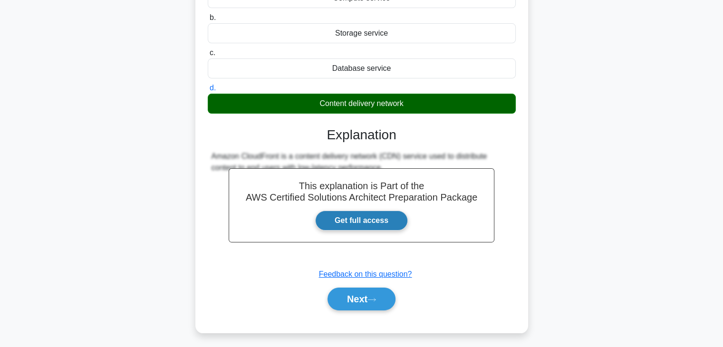
scroll to position [167, 0]
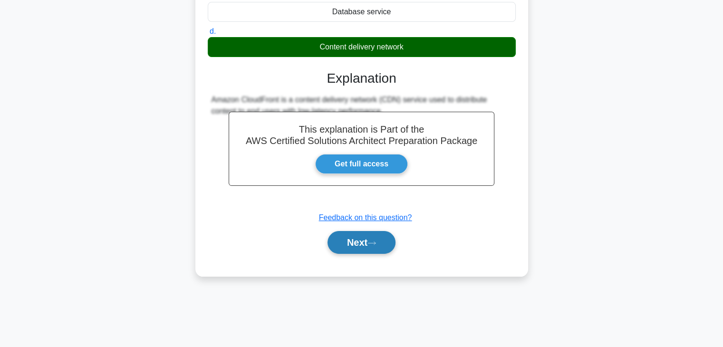
click at [364, 243] on button "Next" at bounding box center [362, 242] width 68 height 23
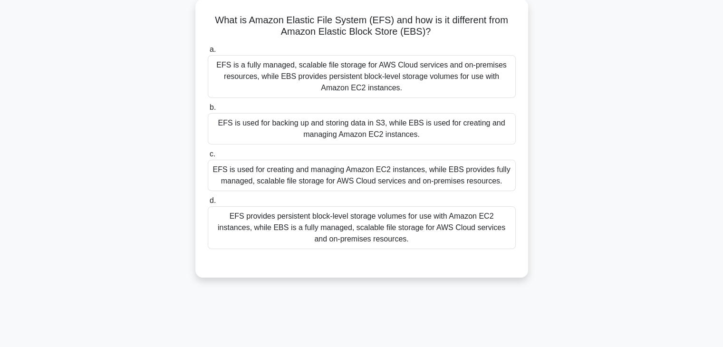
scroll to position [0, 0]
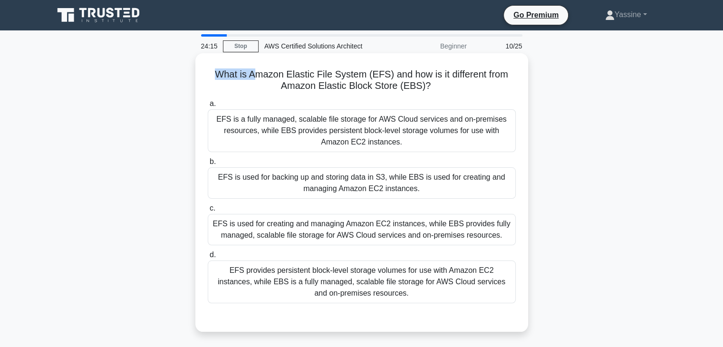
drag, startPoint x: 217, startPoint y: 72, endPoint x: 258, endPoint y: 73, distance: 40.9
click at [258, 73] on h5 "What is Amazon Elastic File System (EFS) and how is it different from Amazon El…" at bounding box center [362, 80] width 310 height 24
click at [220, 71] on h5 "What is Amazon Elastic File System (EFS) and how is it different from Amazon El…" at bounding box center [362, 80] width 310 height 24
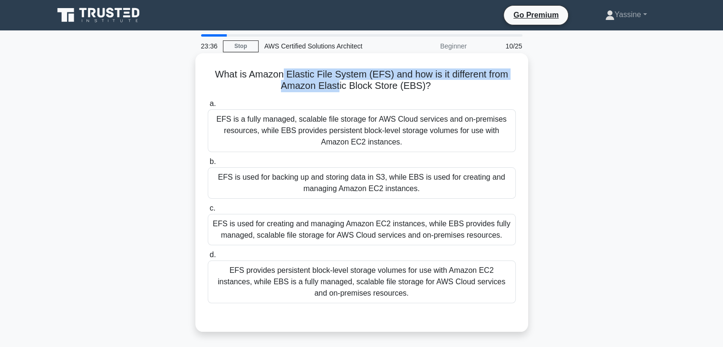
drag, startPoint x: 282, startPoint y: 78, endPoint x: 361, endPoint y: 93, distance: 80.3
click at [341, 90] on h5 "What is Amazon Elastic File System (EFS) and how is it different from Amazon El…" at bounding box center [362, 80] width 310 height 24
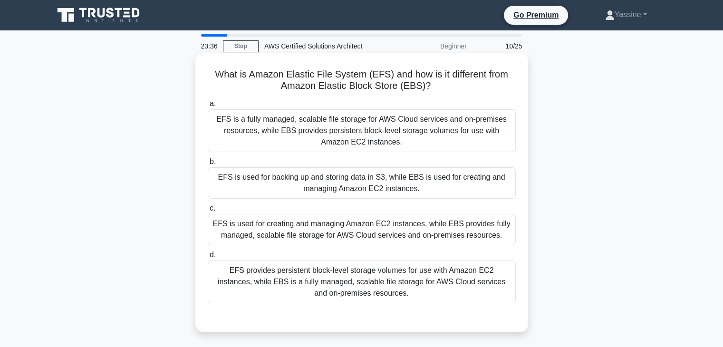
click at [386, 92] on h5 "What is Amazon Elastic File System (EFS) and how is it different from Amazon El…" at bounding box center [362, 80] width 310 height 24
drag, startPoint x: 226, startPoint y: 93, endPoint x: 232, endPoint y: 91, distance: 5.9
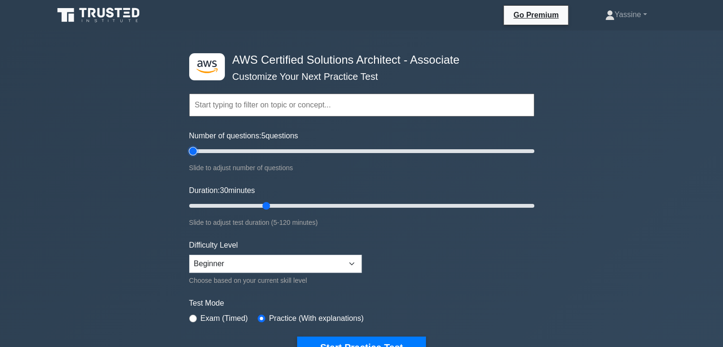
type input "5"
click at [193, 149] on input "Number of questions: 5 questions" at bounding box center [361, 151] width 345 height 11
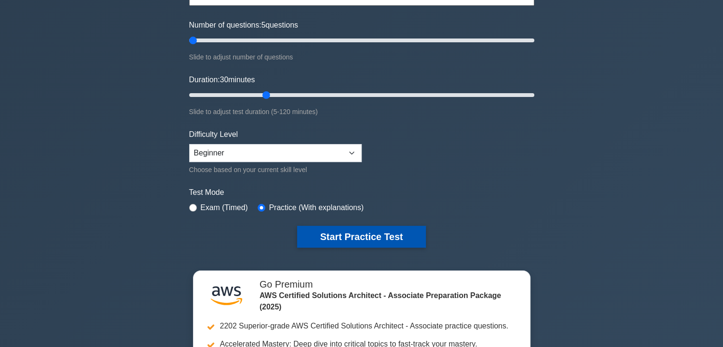
click at [333, 240] on button "Start Practice Test" at bounding box center [361, 237] width 128 height 22
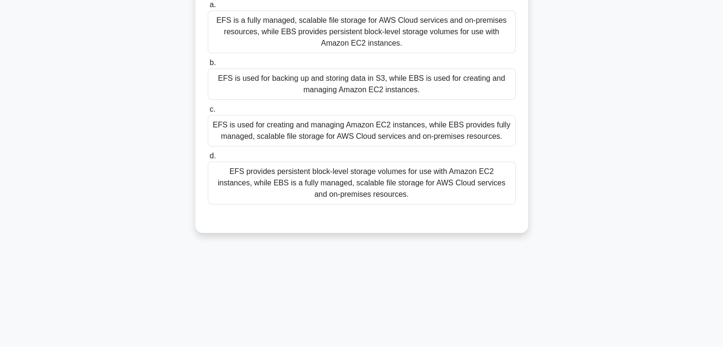
scroll to position [111, 0]
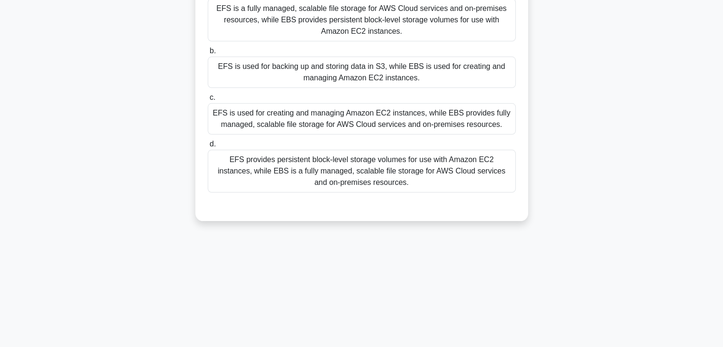
click at [379, 185] on div "EFS provides persistent block-level storage volumes for use with Amazon EC2 ins…" at bounding box center [362, 171] width 308 height 43
click at [208, 147] on input "d. EFS provides persistent block-level storage volumes for use with Amazon EC2 …" at bounding box center [208, 144] width 0 height 6
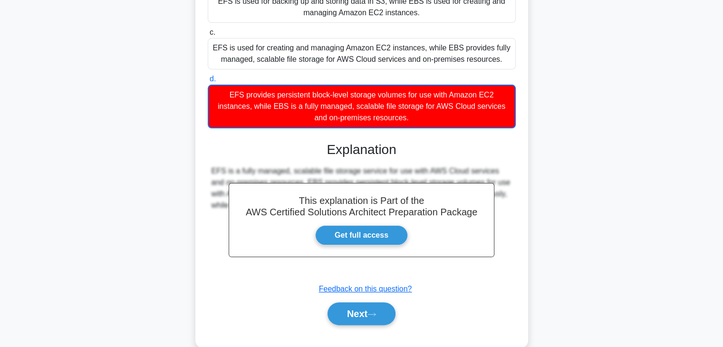
scroll to position [194, 0]
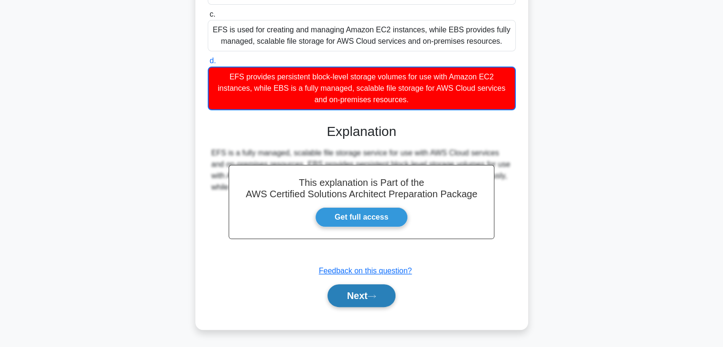
click at [376, 295] on icon at bounding box center [372, 296] width 8 height 3
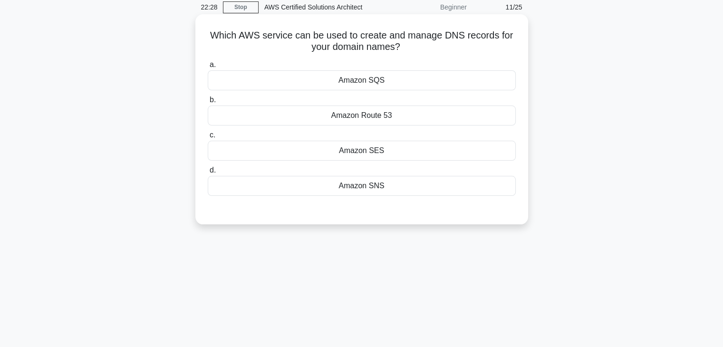
scroll to position [0, 0]
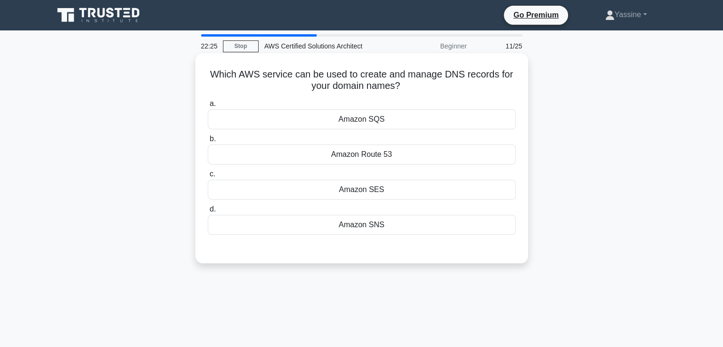
drag, startPoint x: 194, startPoint y: 74, endPoint x: 434, endPoint y: 88, distance: 241.0
click at [434, 88] on div "Which AWS service can be used to create and manage DNS records for your domain …" at bounding box center [362, 167] width 628 height 222
click at [323, 90] on h5 "Which AWS service can be used to create and manage DNS records for your domain …" at bounding box center [362, 80] width 310 height 24
click at [367, 161] on div "Amazon Route 53" at bounding box center [362, 155] width 308 height 20
click at [208, 142] on input "b. Amazon Route 53" at bounding box center [208, 139] width 0 height 6
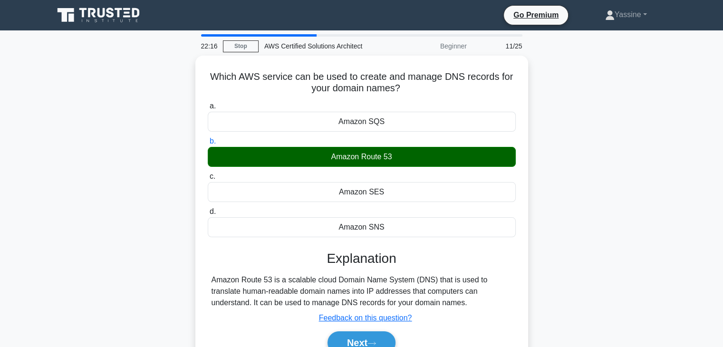
scroll to position [167, 0]
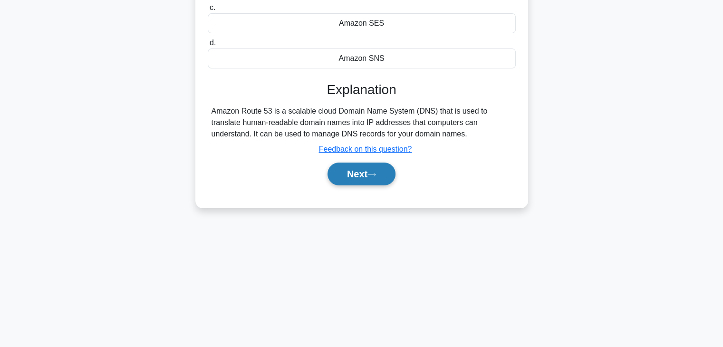
click at [367, 164] on button "Next" at bounding box center [362, 174] width 68 height 23
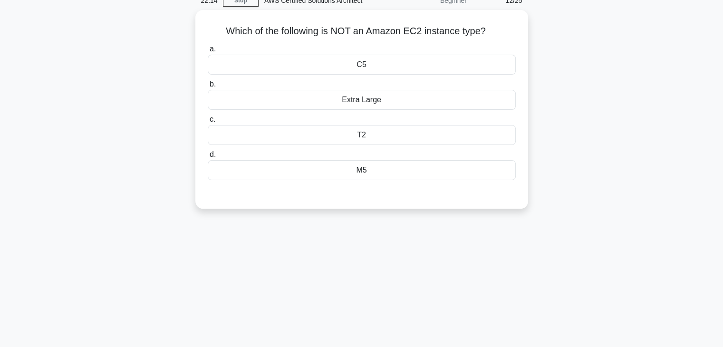
scroll to position [0, 0]
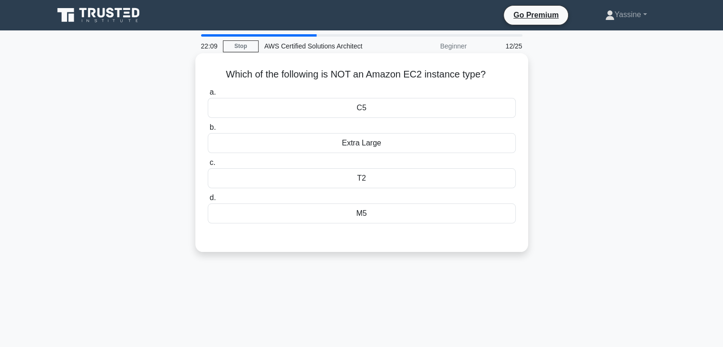
click at [340, 148] on div "Extra Large" at bounding box center [362, 143] width 308 height 20
click at [208, 131] on input "b. Extra Large" at bounding box center [208, 128] width 0 height 6
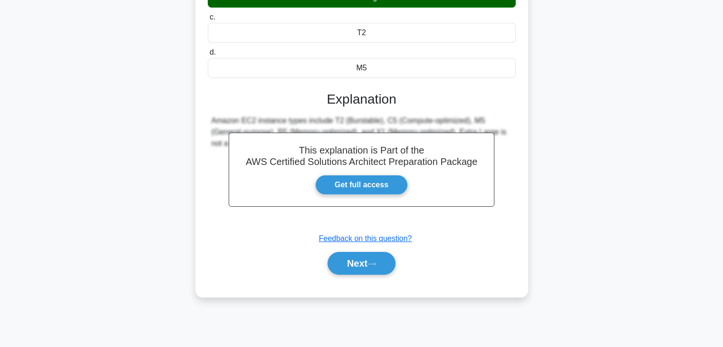
scroll to position [167, 0]
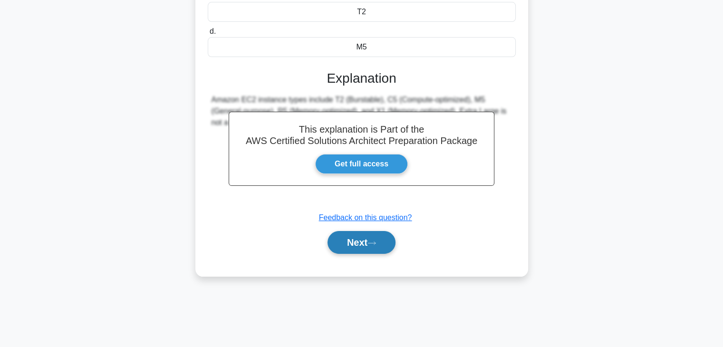
click at [359, 236] on button "Next" at bounding box center [362, 242] width 68 height 23
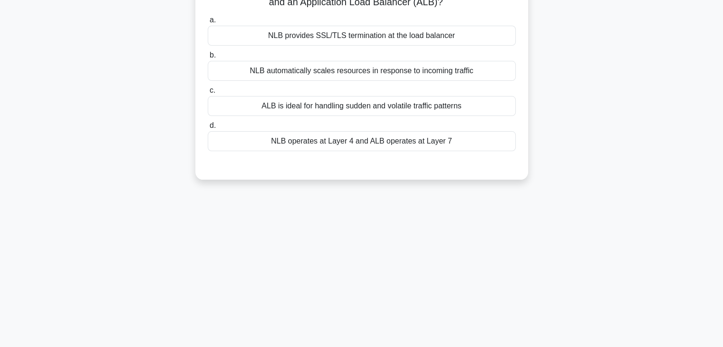
scroll to position [0, 0]
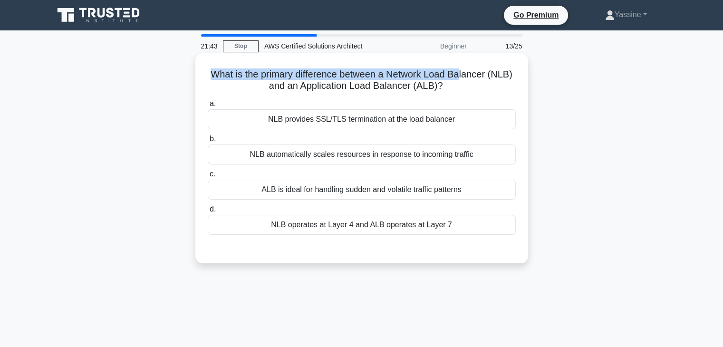
drag, startPoint x: 209, startPoint y: 71, endPoint x: 464, endPoint y: 80, distance: 255.5
click at [464, 80] on h5 "What is the primary difference between a Network Load Balancer (NLB) and an App…" at bounding box center [362, 80] width 310 height 24
click at [295, 82] on h5 "What is the primary difference between a Network Load Balancer (NLB) and an App…" at bounding box center [362, 80] width 310 height 24
drag, startPoint x: 205, startPoint y: 69, endPoint x: 487, endPoint y: 76, distance: 281.6
click at [487, 76] on div "What is the primary difference between a Network Load Balancer (NLB) and an App…" at bounding box center [361, 158] width 325 height 203
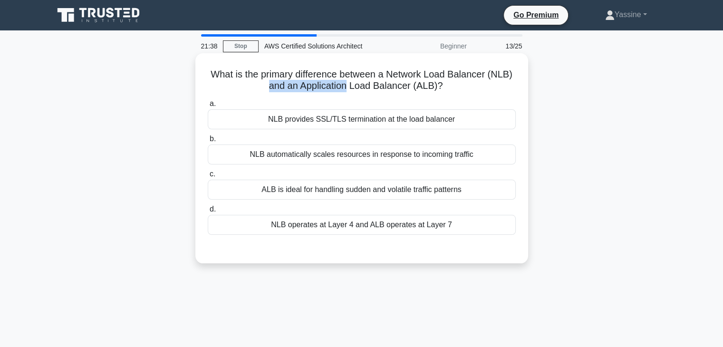
drag, startPoint x: 267, startPoint y: 87, endPoint x: 272, endPoint y: 118, distance: 30.8
click at [349, 88] on h5 "What is the primary difference between a Network Load Balancer (NLB) and an App…" at bounding box center [362, 80] width 310 height 24
drag, startPoint x: 265, startPoint y: 117, endPoint x: 466, endPoint y: 126, distance: 200.8
click at [466, 126] on div "NLB provides SSL/TLS termination at the load balancer" at bounding box center [362, 119] width 308 height 20
drag, startPoint x: 437, startPoint y: 142, endPoint x: 392, endPoint y: 138, distance: 45.3
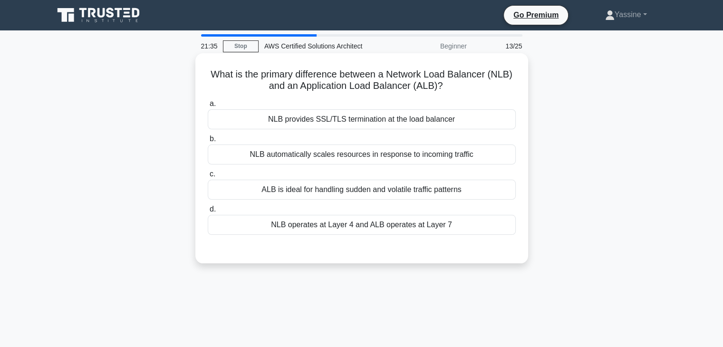
click at [436, 142] on label "b. NLB automatically scales resources in response to incoming traffic" at bounding box center [362, 148] width 308 height 31
click at [208, 142] on input "b. NLB automatically scales resources in response to incoming traffic" at bounding box center [208, 139] width 0 height 6
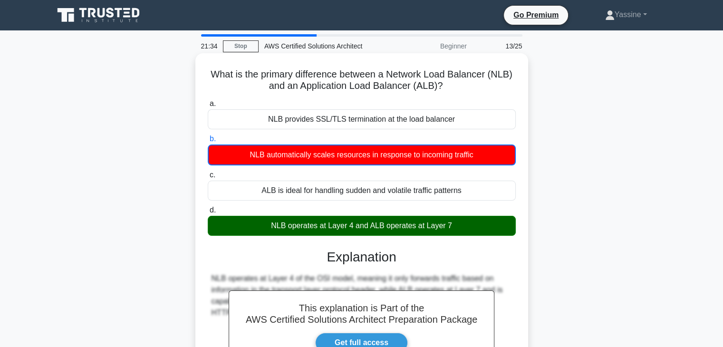
scroll to position [167, 0]
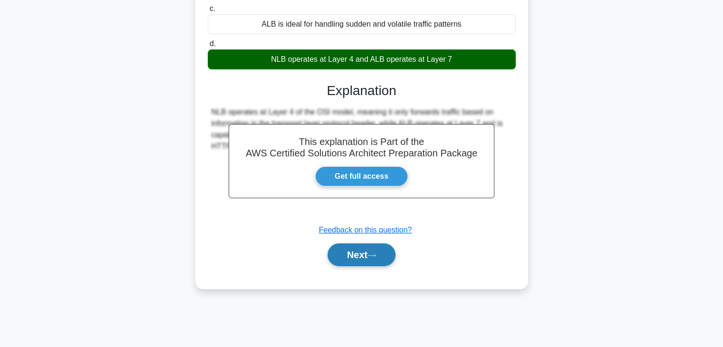
click at [338, 250] on button "Next" at bounding box center [362, 254] width 68 height 23
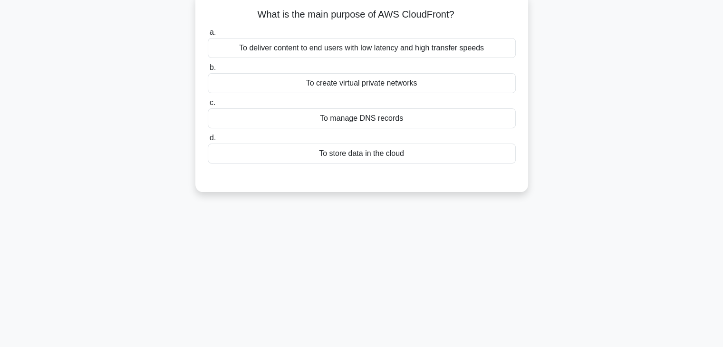
scroll to position [0, 0]
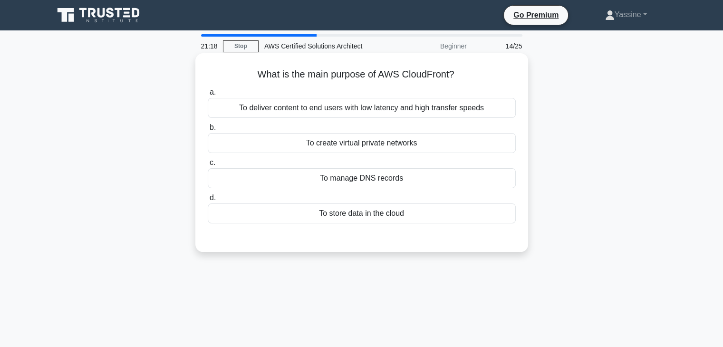
click at [398, 145] on div "To create virtual private networks" at bounding box center [362, 143] width 308 height 20
click at [208, 131] on input "b. To create virtual private networks" at bounding box center [208, 128] width 0 height 6
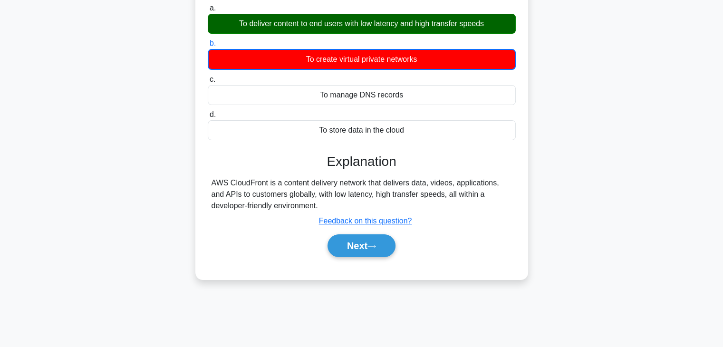
scroll to position [111, 0]
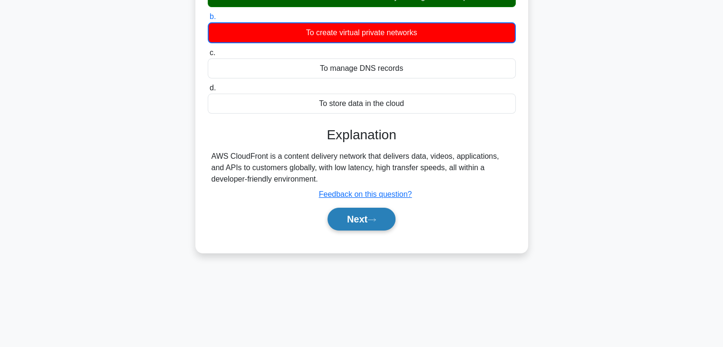
click at [362, 209] on button "Next" at bounding box center [362, 219] width 68 height 23
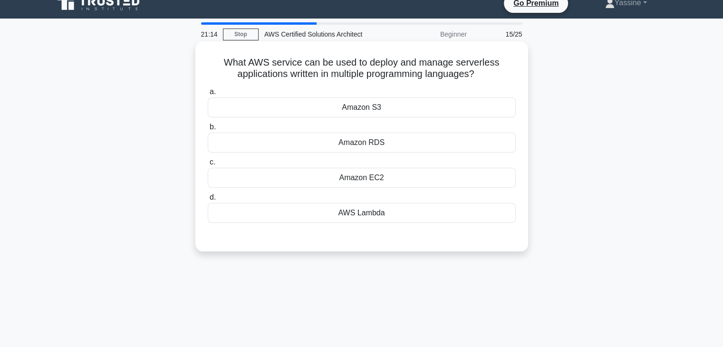
scroll to position [0, 0]
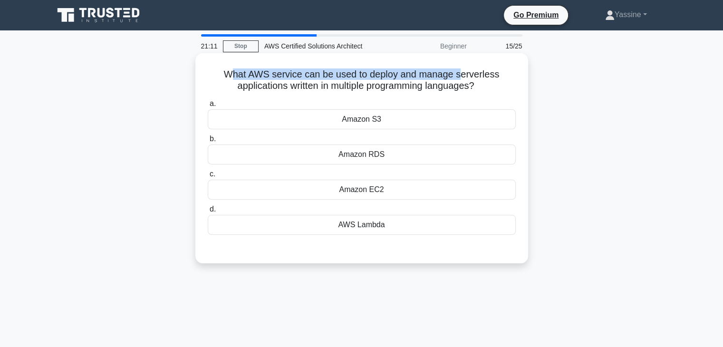
drag, startPoint x: 232, startPoint y: 73, endPoint x: 359, endPoint y: 107, distance: 132.1
click at [454, 83] on h5 "What AWS service can be used to deploy and manage serverless applications writt…" at bounding box center [362, 80] width 310 height 24
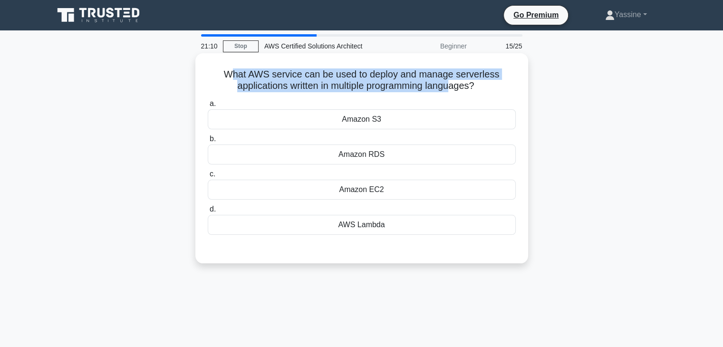
click at [292, 91] on h5 "What AWS service can be used to deploy and manage serverless applications writt…" at bounding box center [362, 80] width 310 height 24
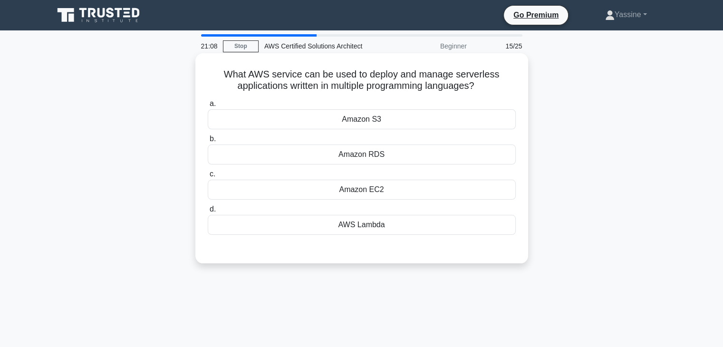
click at [334, 226] on div "AWS Lambda" at bounding box center [362, 225] width 308 height 20
click at [208, 213] on input "d. AWS Lambda" at bounding box center [208, 209] width 0 height 6
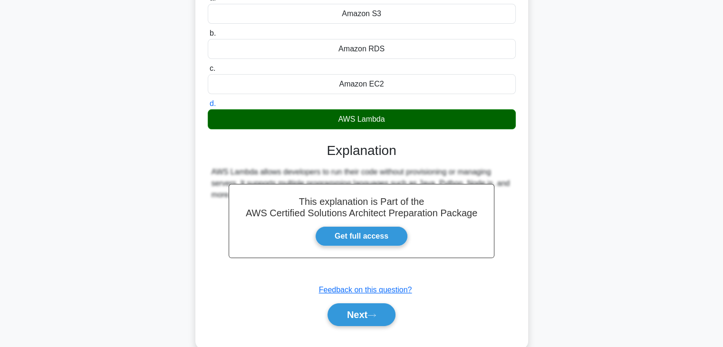
scroll to position [167, 0]
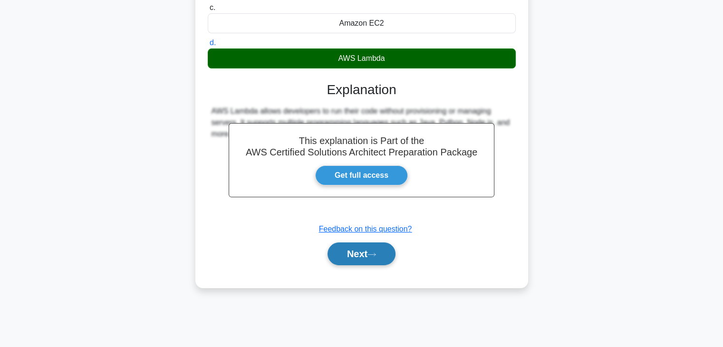
click at [350, 257] on button "Next" at bounding box center [362, 254] width 68 height 23
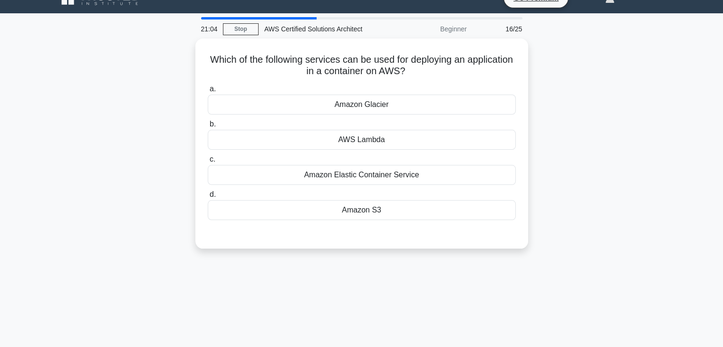
scroll to position [0, 0]
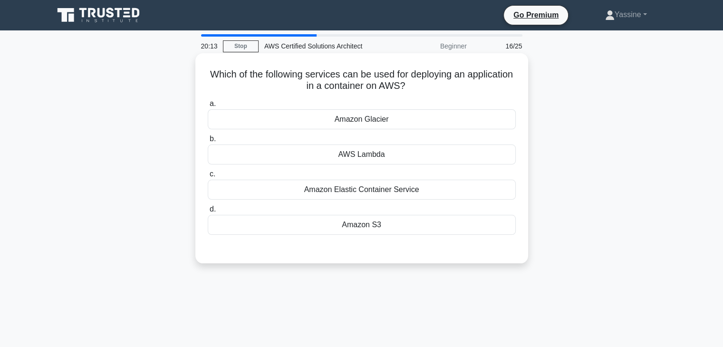
drag, startPoint x: 228, startPoint y: 75, endPoint x: 479, endPoint y: 90, distance: 251.6
click at [479, 90] on h5 "Which of the following services can be used for deploying an application in a c…" at bounding box center [362, 80] width 310 height 24
click at [416, 90] on h5 "Which of the following services can be used for deploying an application in a c…" at bounding box center [362, 80] width 310 height 24
click at [370, 192] on div "Amazon Elastic Container Service" at bounding box center [362, 190] width 308 height 20
click at [208, 177] on input "c. Amazon Elastic Container Service" at bounding box center [208, 174] width 0 height 6
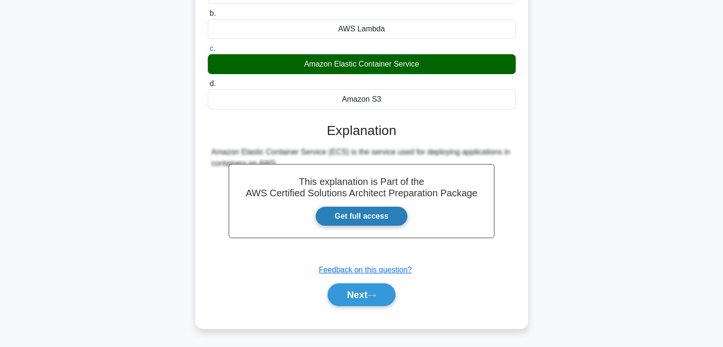
scroll to position [167, 0]
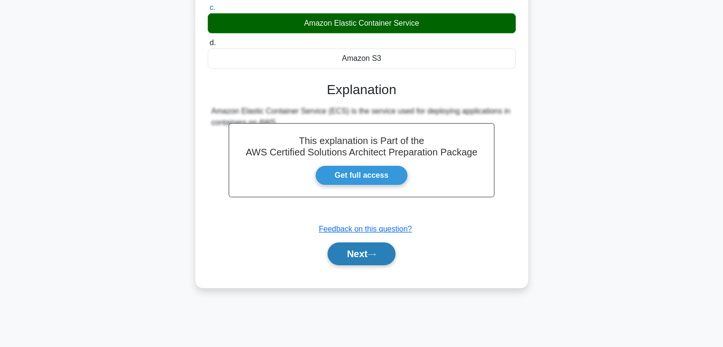
click at [365, 255] on button "Next" at bounding box center [362, 254] width 68 height 23
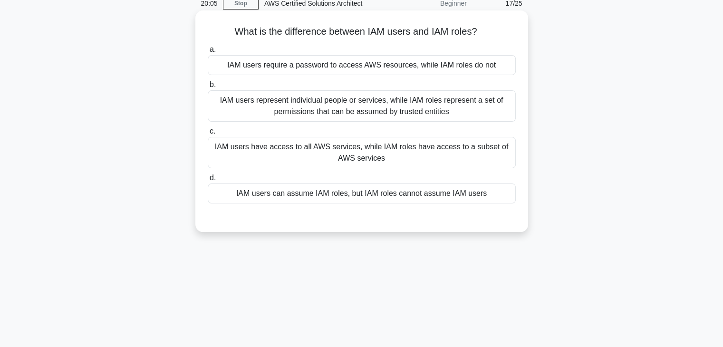
scroll to position [0, 0]
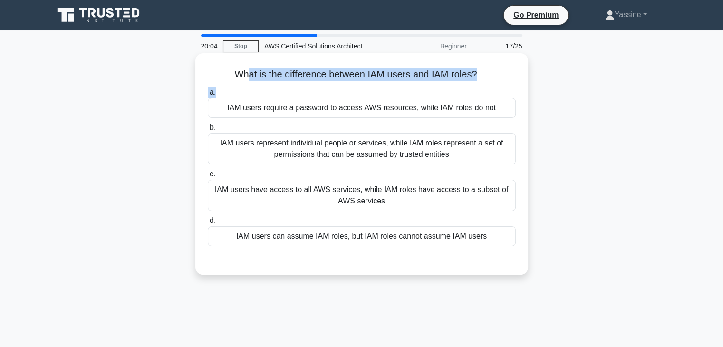
drag, startPoint x: 248, startPoint y: 70, endPoint x: 377, endPoint y: 85, distance: 129.7
click at [359, 86] on div "What is the difference between IAM users and IAM roles? .spinner_0XTQ{transform…" at bounding box center [361, 164] width 325 height 214
click at [407, 79] on h5 "What is the difference between IAM users and IAM roles? .spinner_0XTQ{transform…" at bounding box center [362, 74] width 310 height 12
click at [437, 78] on h5 "What is the difference between IAM users and IAM roles? .spinner_0XTQ{transform…" at bounding box center [362, 74] width 310 height 12
click at [340, 161] on div "IAM users represent individual people or services, while IAM roles represent a …" at bounding box center [362, 148] width 308 height 31
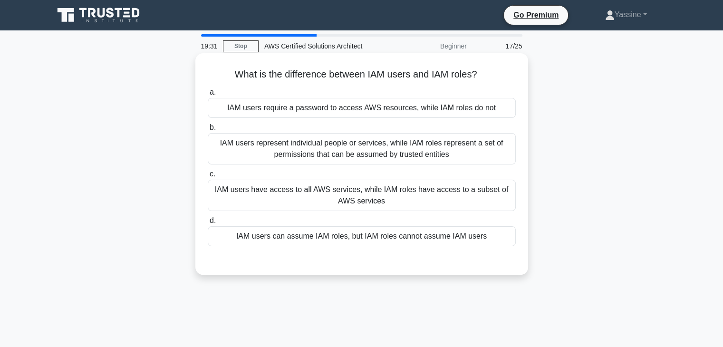
click at [208, 131] on input "b. IAM users represent individual people or services, while IAM roles represent…" at bounding box center [208, 128] width 0 height 6
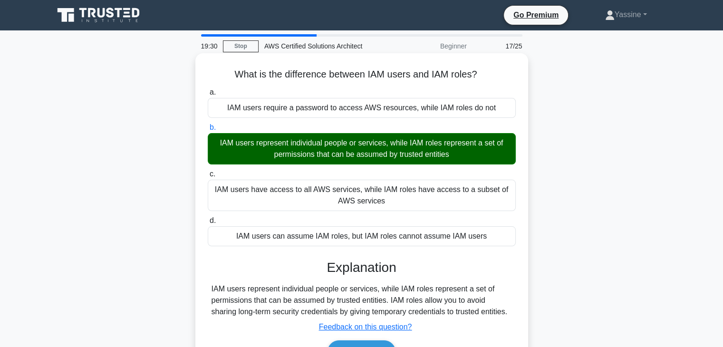
scroll to position [167, 0]
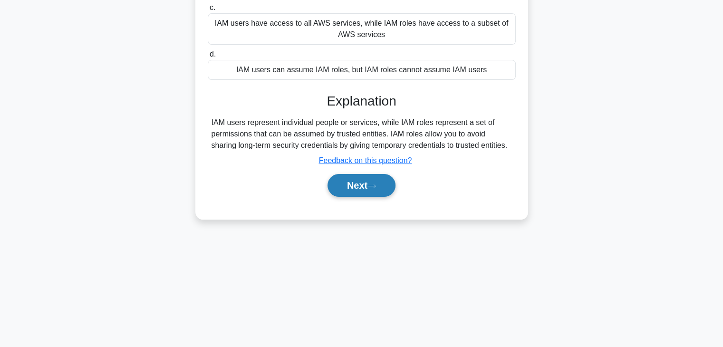
click at [355, 186] on button "Next" at bounding box center [362, 185] width 68 height 23
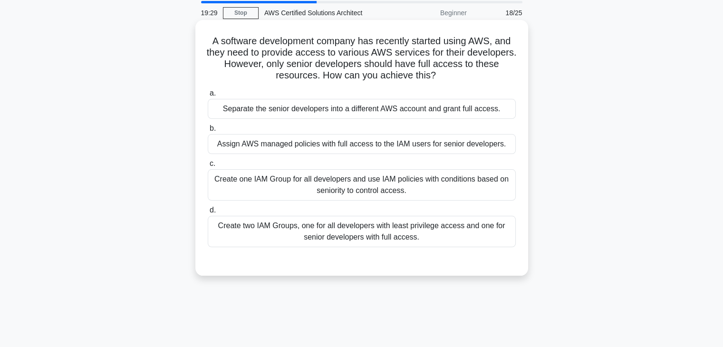
scroll to position [0, 0]
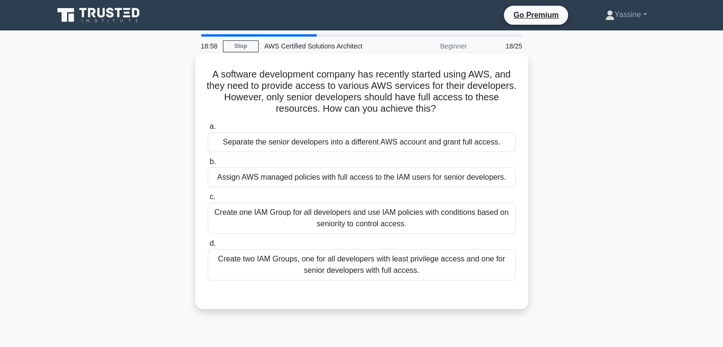
click at [384, 267] on div "Create two IAM Groups, one for all developers with least privilege access and o…" at bounding box center [362, 264] width 308 height 31
click at [208, 247] on input "d. Create two IAM Groups, one for all developers with least privilege access an…" at bounding box center [208, 244] width 0 height 6
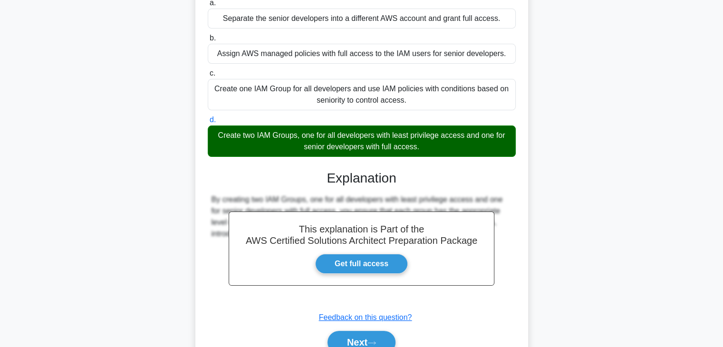
scroll to position [170, 0]
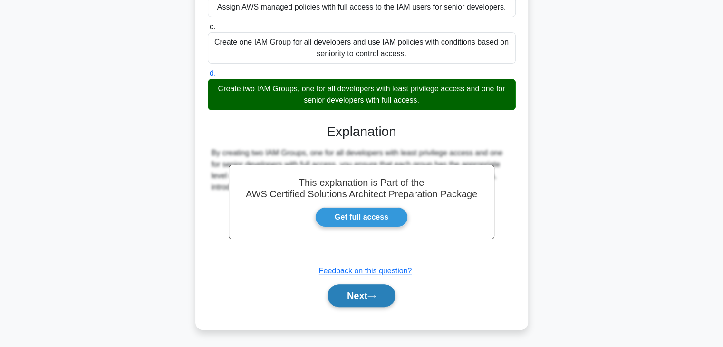
click at [359, 290] on button "Next" at bounding box center [362, 295] width 68 height 23
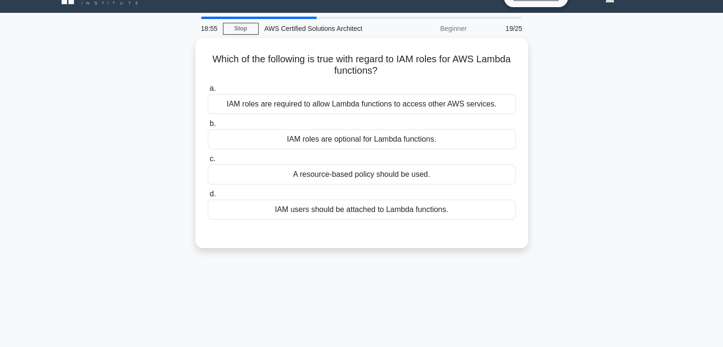
scroll to position [0, 0]
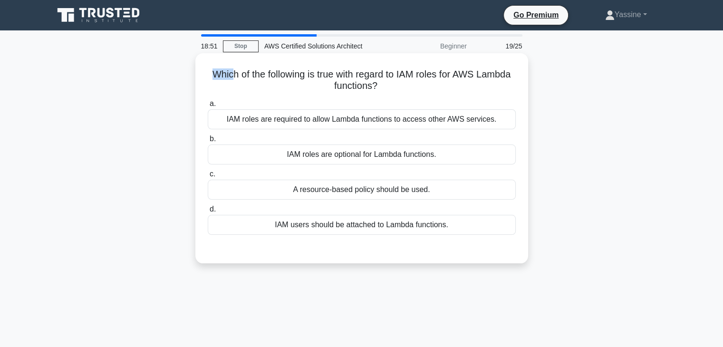
drag, startPoint x: 219, startPoint y: 76, endPoint x: 245, endPoint y: 78, distance: 26.8
click at [245, 78] on h5 "Which of the following is true with regard to IAM roles for AWS Lambda function…" at bounding box center [362, 80] width 310 height 24
click at [259, 80] on h5 "Which of the following is true with regard to IAM roles for AWS Lambda function…" at bounding box center [362, 80] width 310 height 24
drag, startPoint x: 220, startPoint y: 73, endPoint x: 485, endPoint y: 77, distance: 264.9
click at [485, 77] on h5 "Which of the following is true with regard to IAM roles for AWS Lambda function…" at bounding box center [362, 80] width 310 height 24
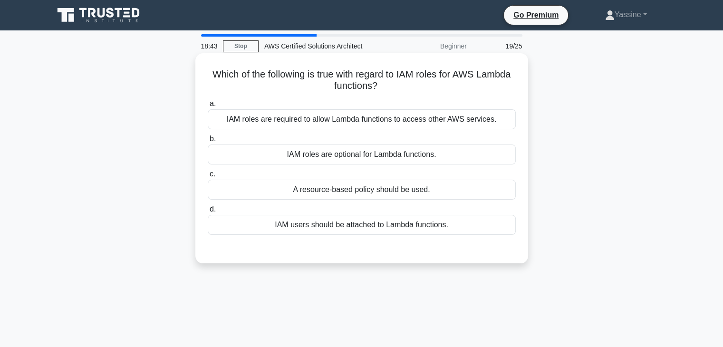
click at [475, 83] on h5 "Which of the following is true with regard to IAM roles for AWS Lambda function…" at bounding box center [362, 80] width 310 height 24
click at [361, 160] on div "IAM roles are optional for Lambda functions." at bounding box center [362, 155] width 308 height 20
click at [208, 142] on input "b. IAM roles are optional for Lambda functions." at bounding box center [208, 139] width 0 height 6
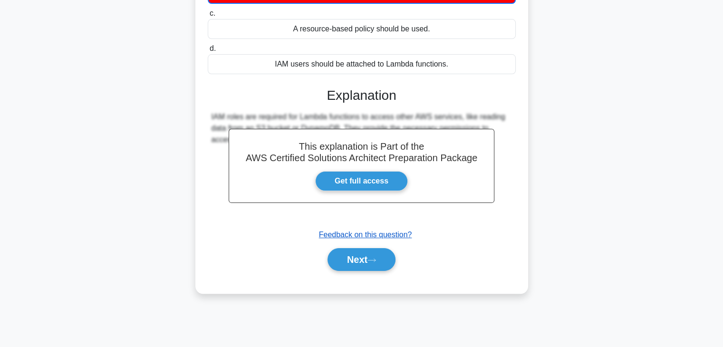
scroll to position [167, 0]
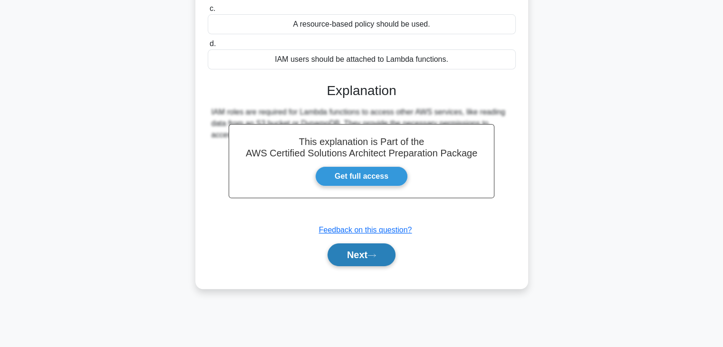
click at [376, 257] on icon at bounding box center [372, 255] width 9 height 5
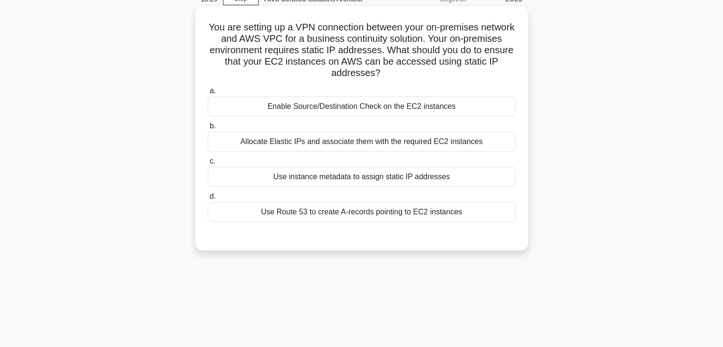
scroll to position [0, 0]
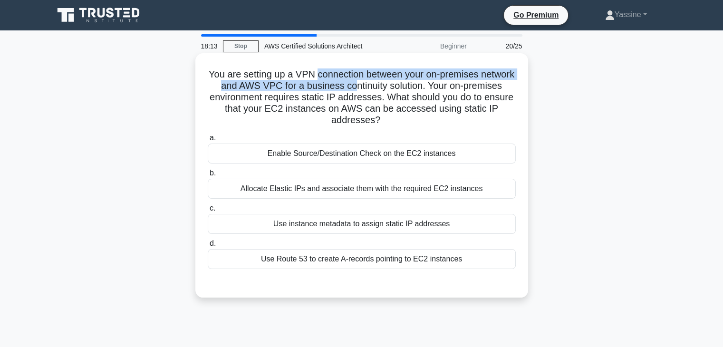
drag, startPoint x: 340, startPoint y: 77, endPoint x: 395, endPoint y: 81, distance: 54.9
click at [395, 81] on h5 "You are setting up a VPN connection between your on-premises network and AWS VP…" at bounding box center [362, 97] width 310 height 58
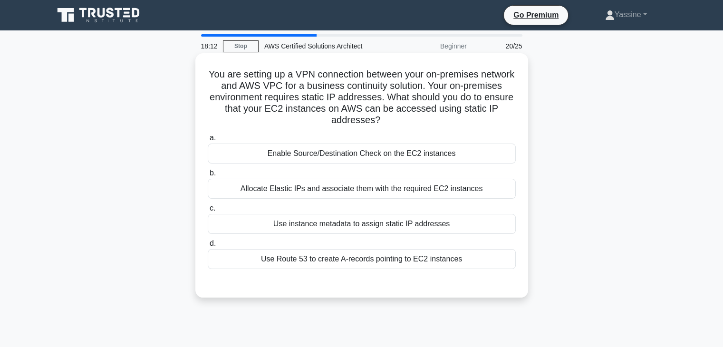
click at [270, 77] on h5 "You are setting up a VPN connection between your on-premises network and AWS VP…" at bounding box center [362, 97] width 310 height 58
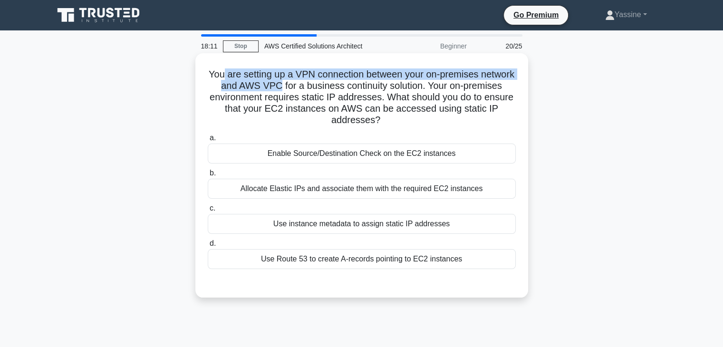
drag, startPoint x: 241, startPoint y: 78, endPoint x: 315, endPoint y: 84, distance: 74.4
click at [315, 84] on h5 "You are setting up a VPN connection between your on-premises network and AWS VP…" at bounding box center [362, 97] width 310 height 58
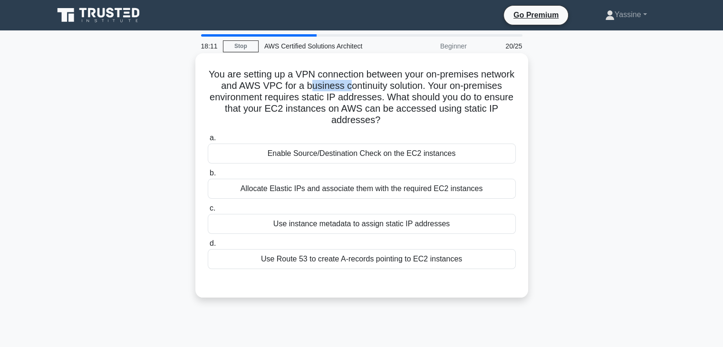
drag, startPoint x: 350, startPoint y: 87, endPoint x: 402, endPoint y: 90, distance: 52.4
click at [394, 90] on h5 "You are setting up a VPN connection between your on-premises network and AWS VP…" at bounding box center [362, 97] width 310 height 58
drag, startPoint x: 474, startPoint y: 90, endPoint x: 467, endPoint y: 90, distance: 7.1
click at [477, 90] on h5 "You are setting up a VPN connection between your on-premises network and AWS VP…" at bounding box center [362, 97] width 310 height 58
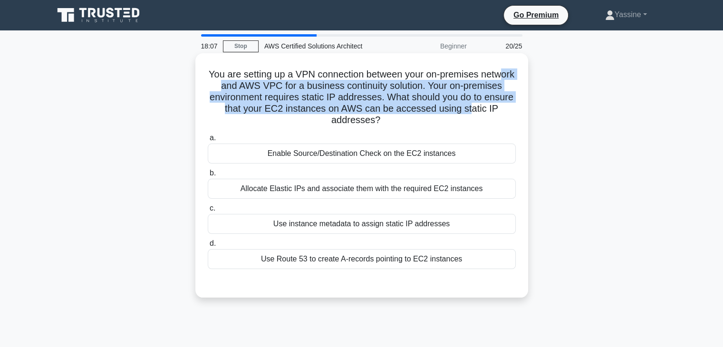
drag, startPoint x: 241, startPoint y: 92, endPoint x: 500, endPoint y: 105, distance: 259.5
click at [500, 105] on h5 "You are setting up a VPN connection between your on-premises network and AWS VP…" at bounding box center [362, 97] width 310 height 58
click at [405, 105] on h5 "You are setting up a VPN connection between your on-premises network and AWS VP…" at bounding box center [362, 97] width 310 height 58
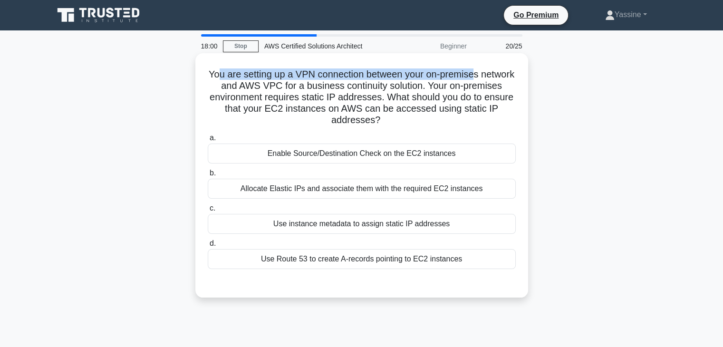
drag, startPoint x: 236, startPoint y: 77, endPoint x: 497, endPoint y: 78, distance: 260.6
click at [497, 78] on h5 "You are setting up a VPN connection between your on-premises network and AWS VP…" at bounding box center [362, 97] width 310 height 58
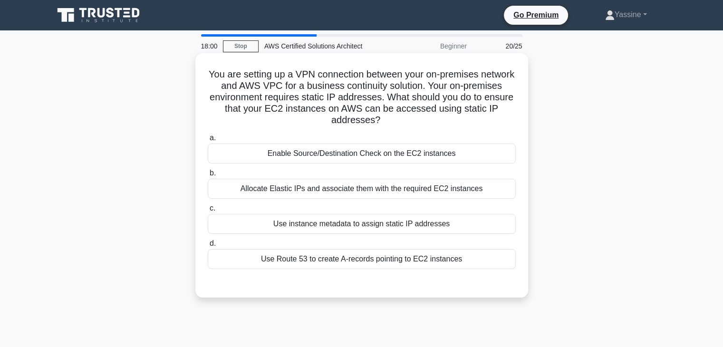
click at [292, 86] on h5 "You are setting up a VPN connection between your on-premises network and AWS VP…" at bounding box center [362, 97] width 310 height 58
drag, startPoint x: 280, startPoint y: 86, endPoint x: 349, endPoint y: 88, distance: 68.5
click at [349, 88] on h5 "You are setting up a VPN connection between your on-premises network and AWS VP…" at bounding box center [362, 97] width 310 height 58
click at [333, 227] on div "Use instance metadata to assign static IP addresses" at bounding box center [362, 224] width 308 height 20
click at [208, 212] on input "c. Use instance metadata to assign static IP addresses" at bounding box center [208, 208] width 0 height 6
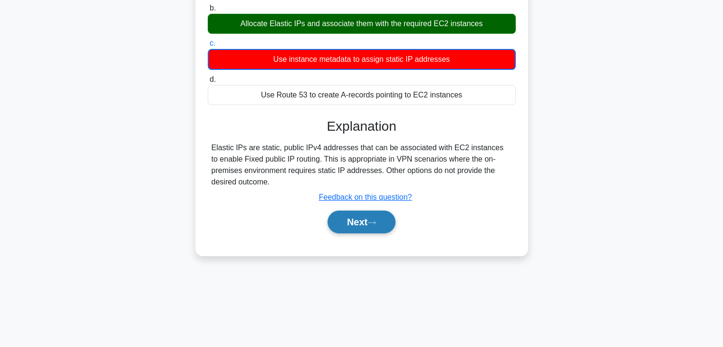
scroll to position [167, 0]
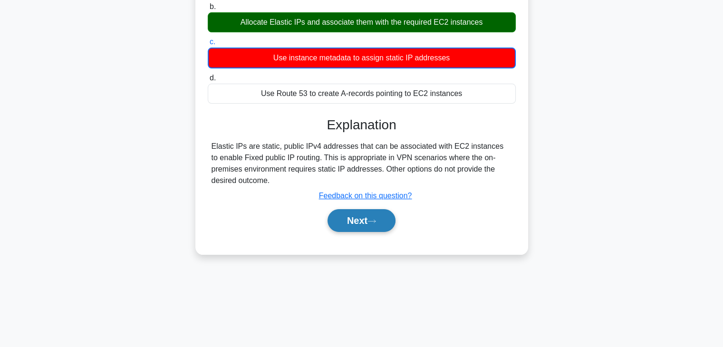
click at [354, 219] on button "Next" at bounding box center [362, 220] width 68 height 23
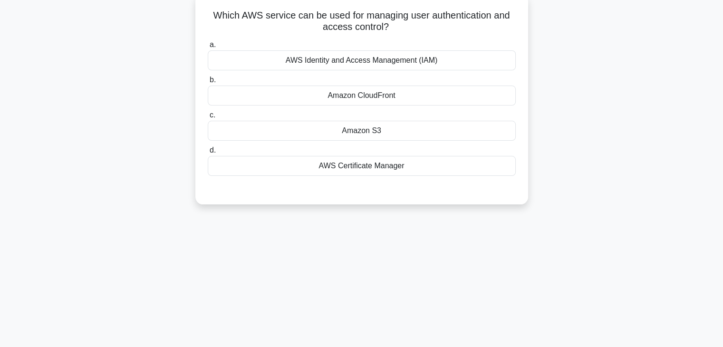
scroll to position [0, 0]
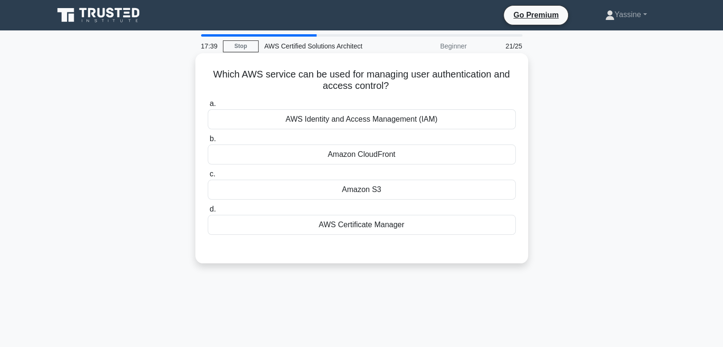
click at [346, 131] on div "a. AWS Identity and Access Management (IAM) b. Amazon CloudFront c. d." at bounding box center [362, 166] width 320 height 141
click at [347, 123] on div "AWS Identity and Access Management (IAM)" at bounding box center [362, 119] width 308 height 20
click at [208, 107] on input "a. AWS Identity and Access Management (IAM)" at bounding box center [208, 104] width 0 height 6
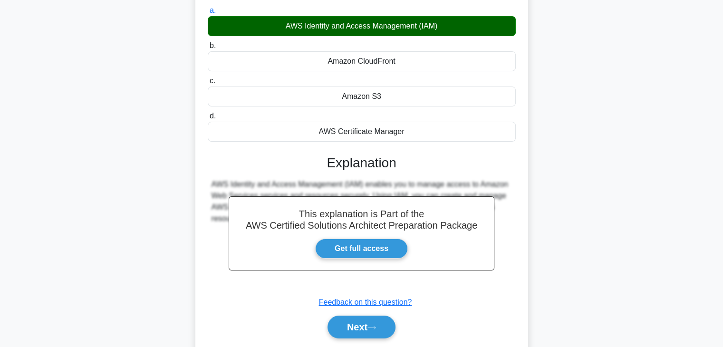
scroll to position [167, 0]
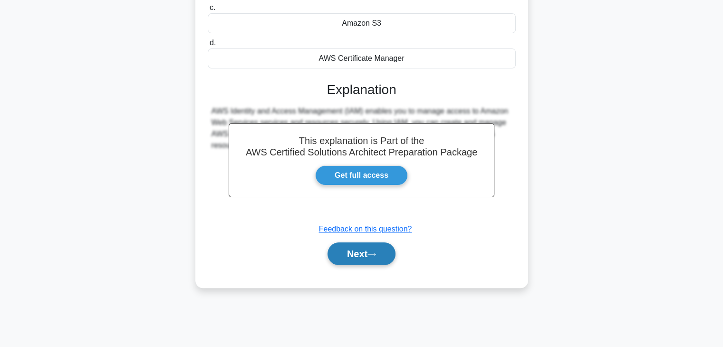
click at [365, 248] on button "Next" at bounding box center [362, 254] width 68 height 23
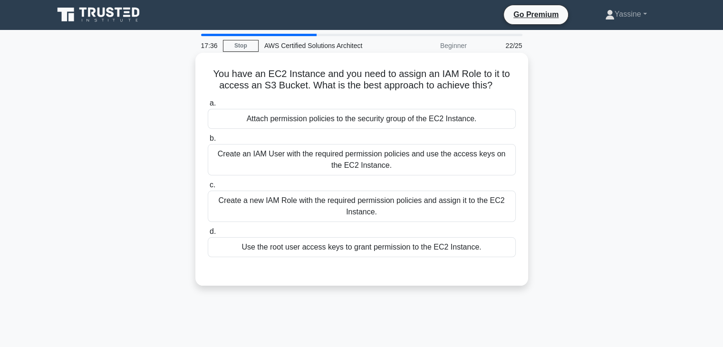
scroll to position [0, 0]
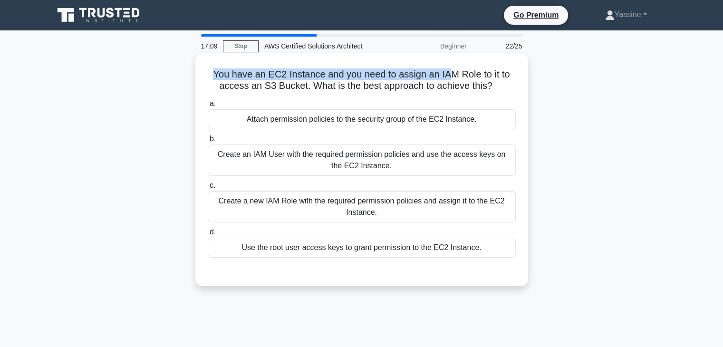
drag, startPoint x: 213, startPoint y: 75, endPoint x: 446, endPoint y: 78, distance: 233.0
click at [447, 77] on h5 "You have an EC2 Instance and you need to assign an IAM Role to it to access an …" at bounding box center [362, 80] width 310 height 24
click at [316, 84] on h5 "You have an EC2 Instance and you need to assign an IAM Role to it to access an …" at bounding box center [362, 80] width 310 height 24
click at [326, 253] on div "Use the root user access keys to grant permission to the EC2 Instance." at bounding box center [362, 248] width 308 height 20
click at [208, 235] on input "d. Use the root user access keys to grant permission to the EC2 Instance." at bounding box center [208, 232] width 0 height 6
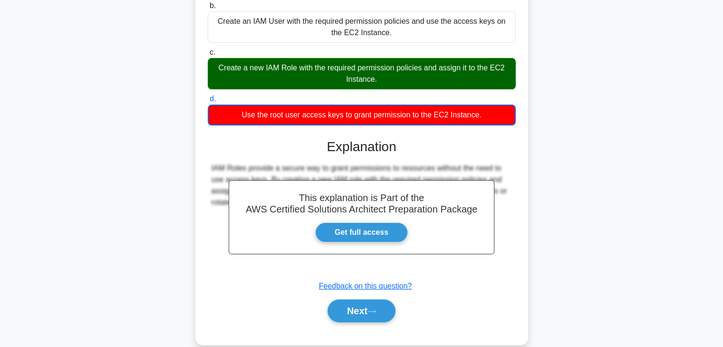
scroll to position [167, 0]
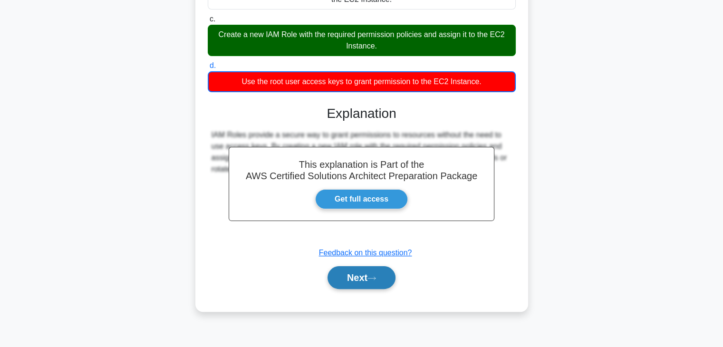
click at [357, 282] on button "Next" at bounding box center [362, 277] width 68 height 23
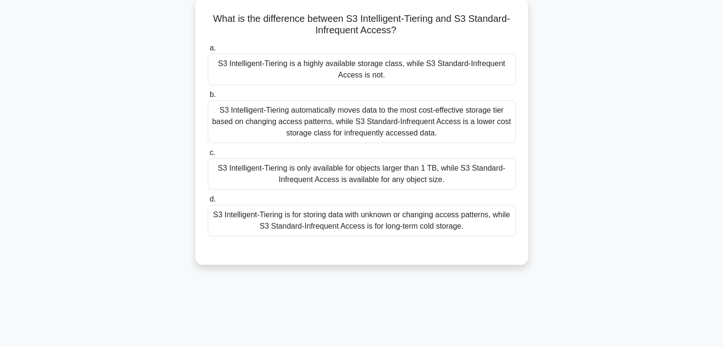
scroll to position [0, 0]
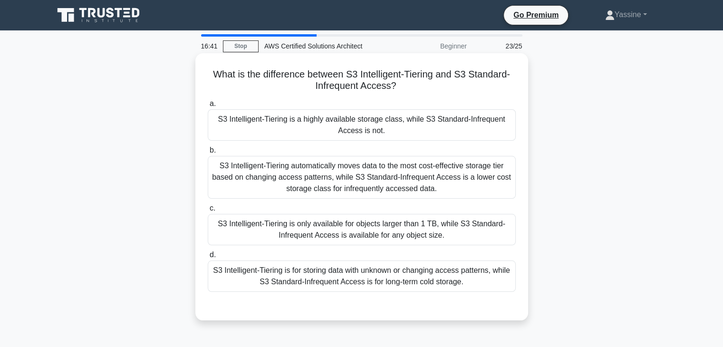
click at [243, 172] on div "S3 Intelligent-Tiering automatically moves data to the most cost-effective stor…" at bounding box center [362, 177] width 308 height 43
click at [208, 154] on input "b. S3 Intelligent-Tiering automatically moves data to the most cost-effective s…" at bounding box center [208, 150] width 0 height 6
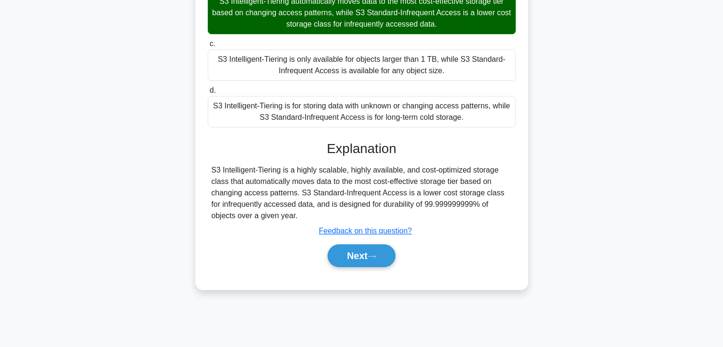
scroll to position [167, 0]
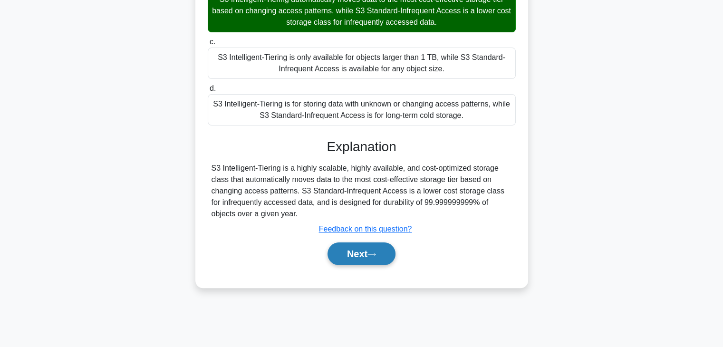
click at [378, 252] on button "Next" at bounding box center [362, 254] width 68 height 23
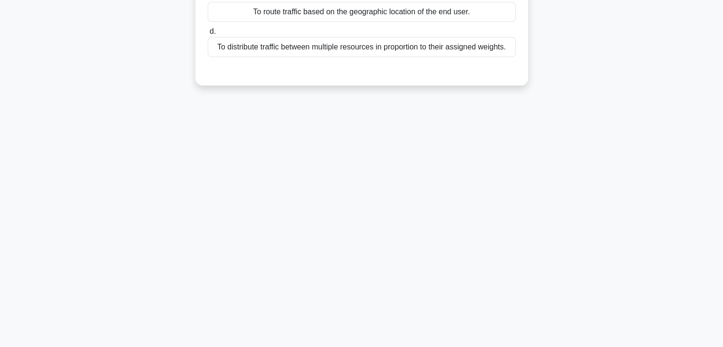
scroll to position [0, 0]
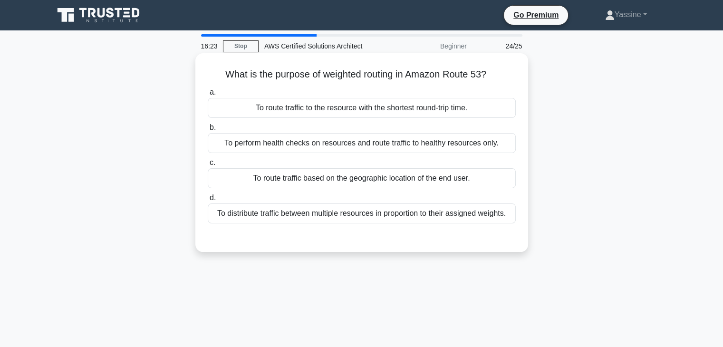
click at [426, 181] on div "To route traffic based on the geographic location of the end user." at bounding box center [362, 178] width 308 height 20
click at [208, 166] on input "c. To route traffic based on the geographic location of the end user." at bounding box center [208, 163] width 0 height 6
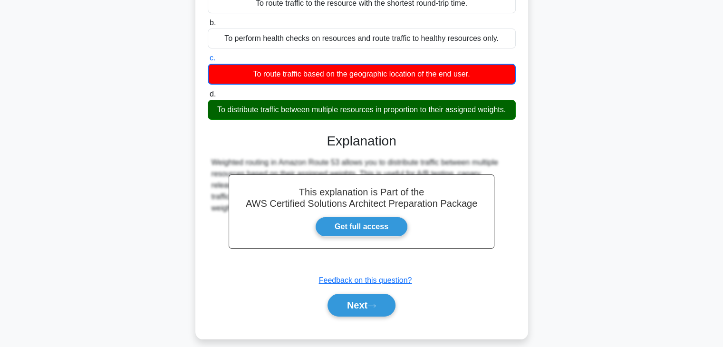
scroll to position [167, 0]
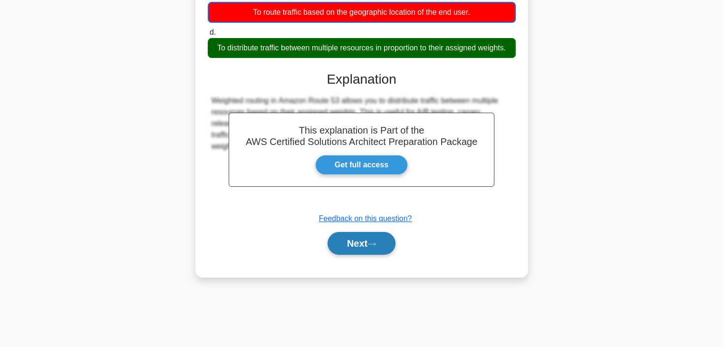
click at [349, 244] on button "Next" at bounding box center [362, 243] width 68 height 23
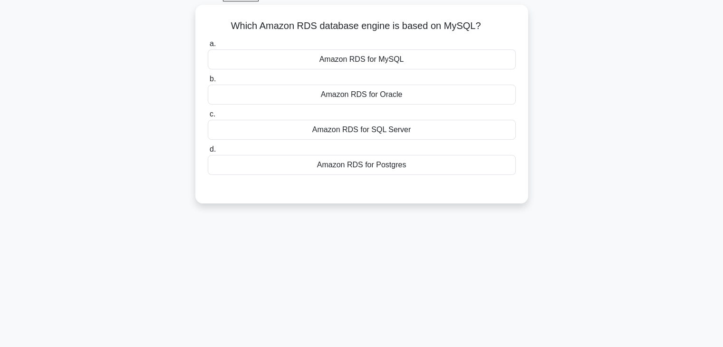
scroll to position [0, 0]
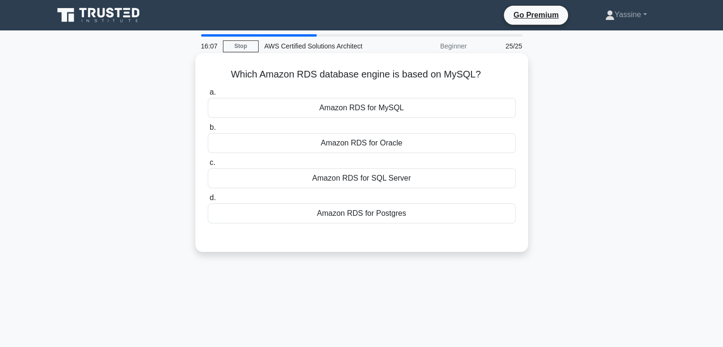
click at [368, 182] on div "Amazon RDS for SQL Server" at bounding box center [362, 178] width 308 height 20
click at [208, 166] on input "c. Amazon RDS for SQL Server" at bounding box center [208, 163] width 0 height 6
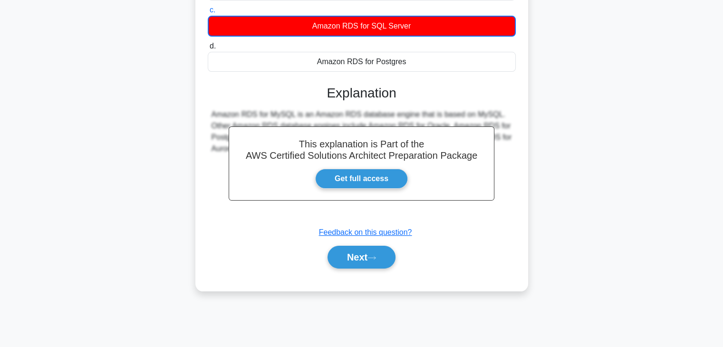
scroll to position [167, 0]
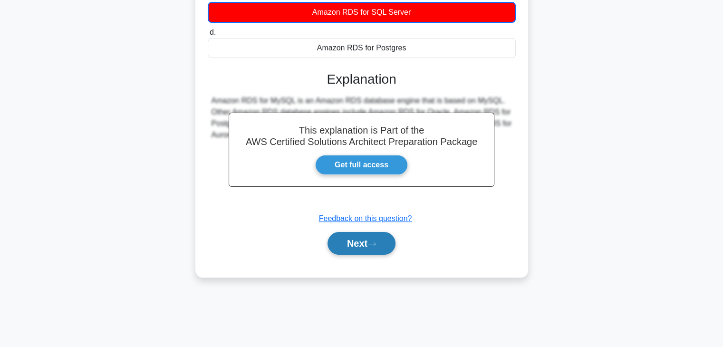
click at [361, 232] on button "Next" at bounding box center [362, 243] width 68 height 23
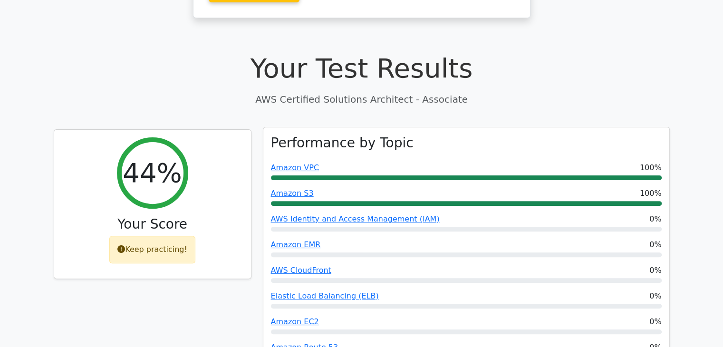
scroll to position [222, 0]
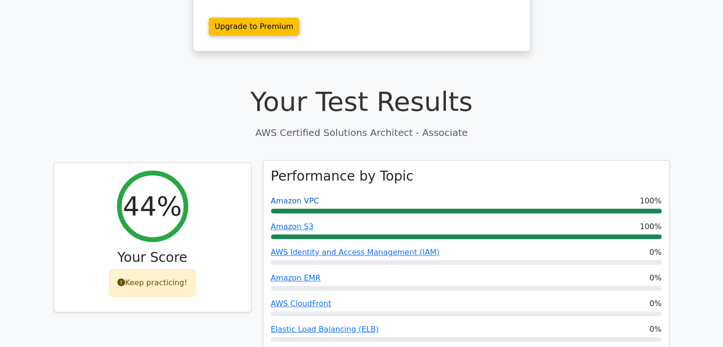
click at [287, 196] on link "Amazon VPC" at bounding box center [295, 200] width 49 height 9
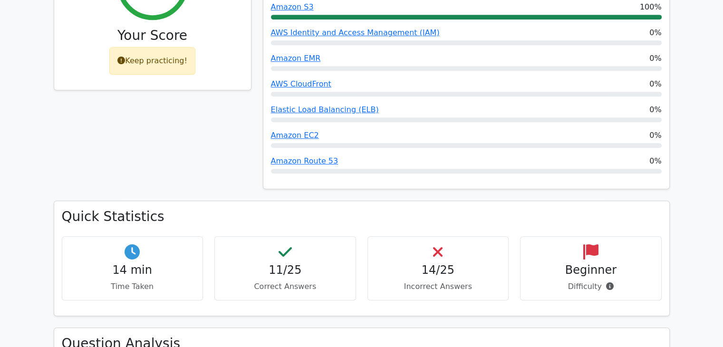
scroll to position [333, 0]
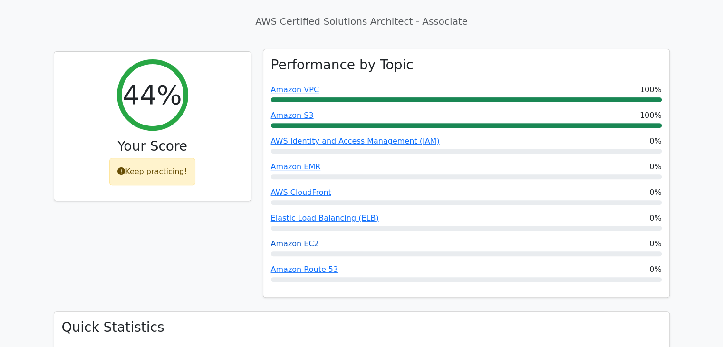
click at [299, 239] on link "Amazon EC2" at bounding box center [295, 243] width 48 height 9
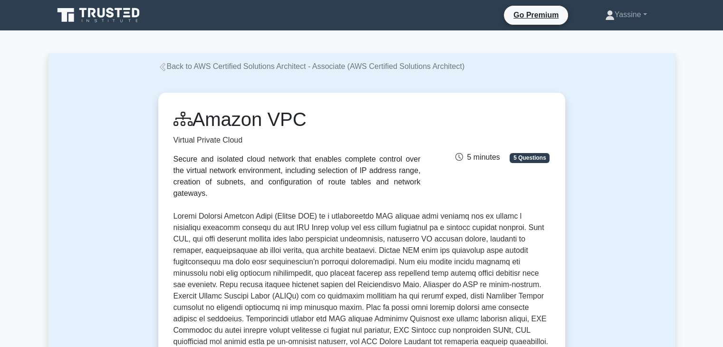
scroll to position [111, 0]
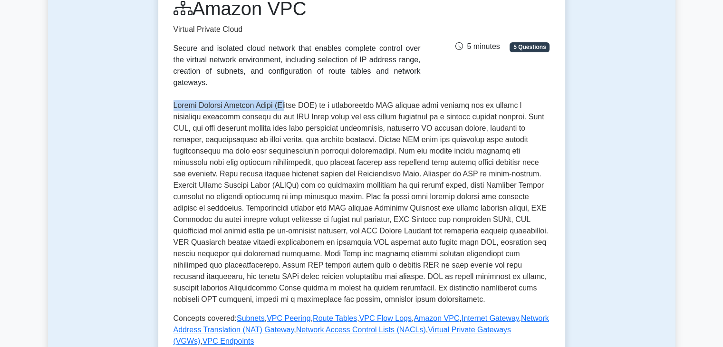
drag, startPoint x: 169, startPoint y: 92, endPoint x: 286, endPoint y: 84, distance: 117.3
click at [286, 84] on div "Amazon VPC Virtual Private Cloud Secure and isolated cloud network that enables…" at bounding box center [361, 211] width 407 height 459
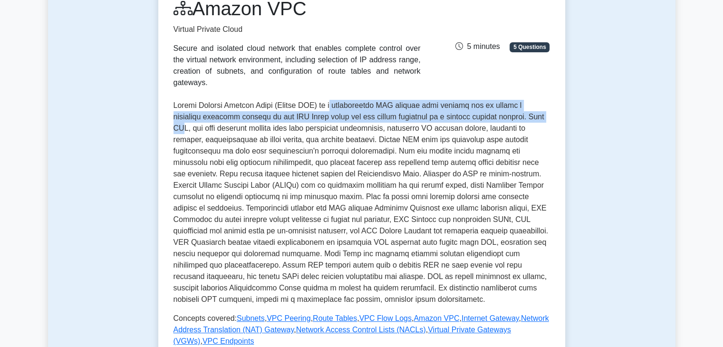
drag, startPoint x: 334, startPoint y: 94, endPoint x: 511, endPoint y: 103, distance: 176.6
click at [513, 103] on p at bounding box center [362, 202] width 377 height 205
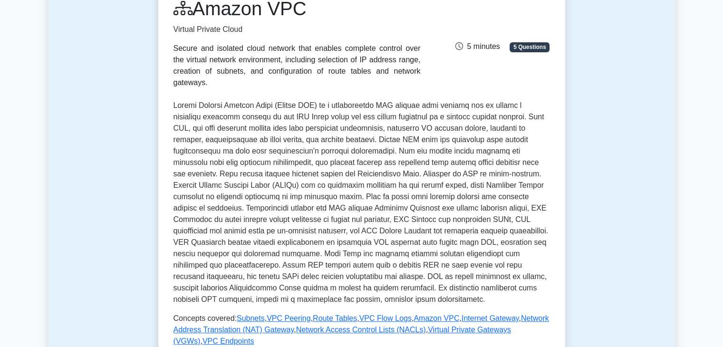
click at [278, 113] on p at bounding box center [362, 202] width 377 height 205
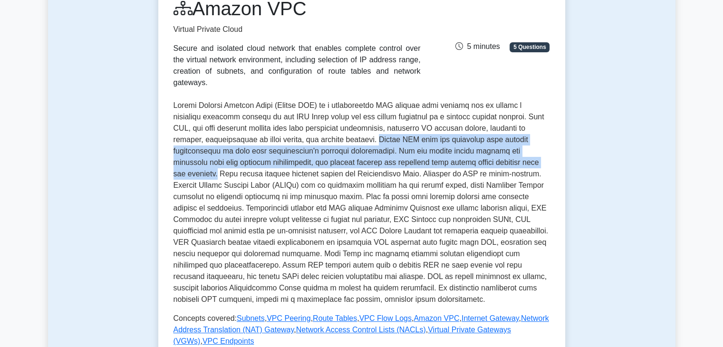
drag, startPoint x: 351, startPoint y: 132, endPoint x: 546, endPoint y: 153, distance: 196.1
click at [546, 153] on p at bounding box center [362, 202] width 377 height 205
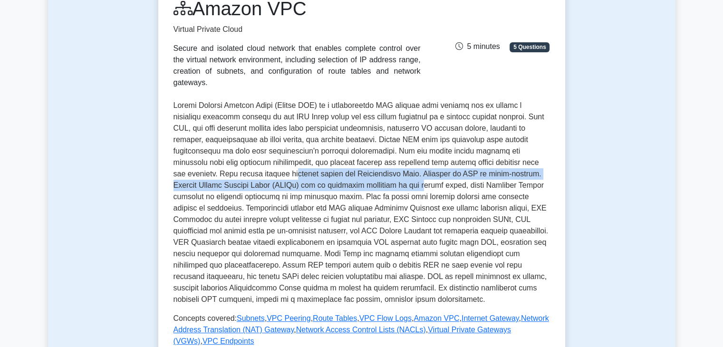
drag, startPoint x: 252, startPoint y: 165, endPoint x: 377, endPoint y: 167, distance: 125.1
click at [354, 173] on p at bounding box center [362, 202] width 377 height 205
drag, startPoint x: 379, startPoint y: 167, endPoint x: 415, endPoint y: 164, distance: 35.8
click at [380, 167] on p at bounding box center [362, 202] width 377 height 205
drag, startPoint x: 435, startPoint y: 163, endPoint x: 493, endPoint y: 165, distance: 58.1
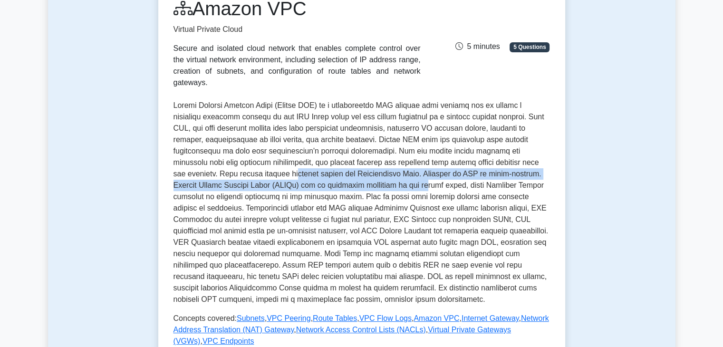
click at [436, 163] on p at bounding box center [362, 202] width 377 height 205
click at [549, 163] on p at bounding box center [362, 202] width 377 height 205
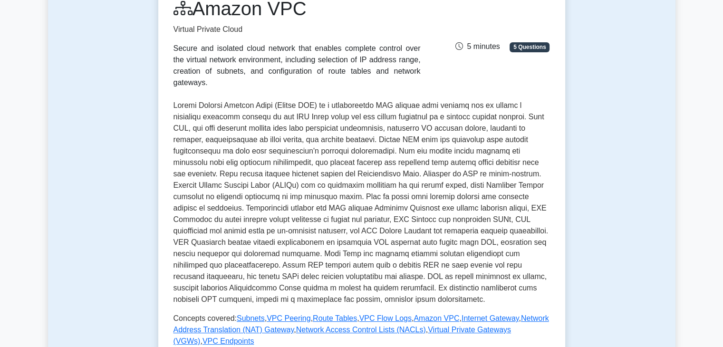
click at [519, 183] on p at bounding box center [362, 202] width 377 height 205
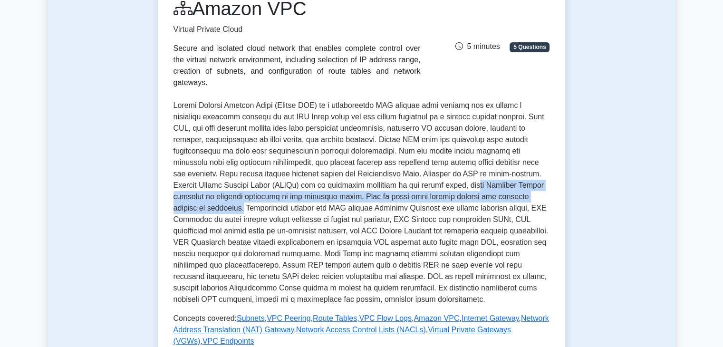
drag, startPoint x: 418, startPoint y: 179, endPoint x: 514, endPoint y: 187, distance: 95.9
click at [514, 187] on p at bounding box center [362, 202] width 377 height 205
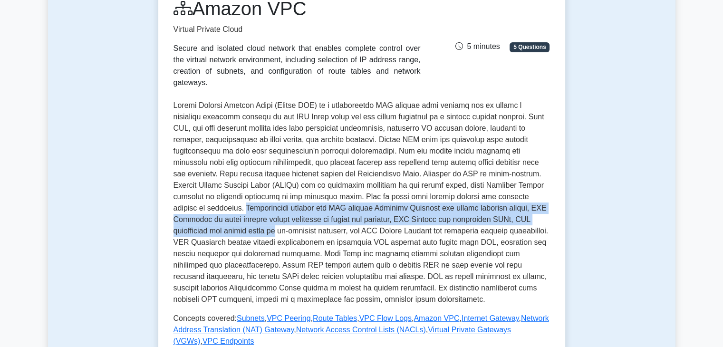
drag, startPoint x: 159, startPoint y: 194, endPoint x: 552, endPoint y: 212, distance: 393.2
click at [552, 212] on div "Amazon VPC Virtual Private Cloud Secure and isolated cloud network that enables…" at bounding box center [361, 211] width 407 height 459
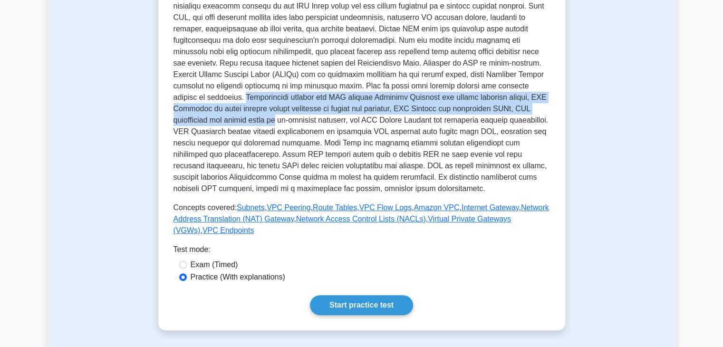
click at [413, 102] on p at bounding box center [362, 91] width 377 height 205
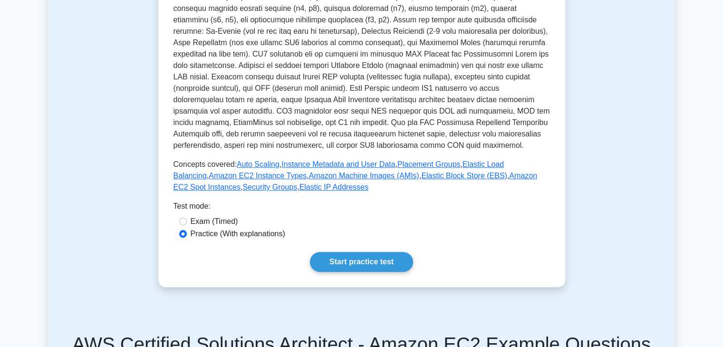
scroll to position [333, 0]
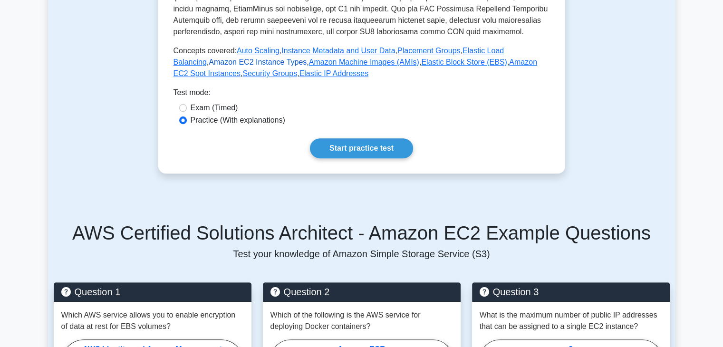
click at [219, 60] on link "Amazon EC2 Instance Types" at bounding box center [258, 62] width 98 height 8
